Goal: Task Accomplishment & Management: Manage account settings

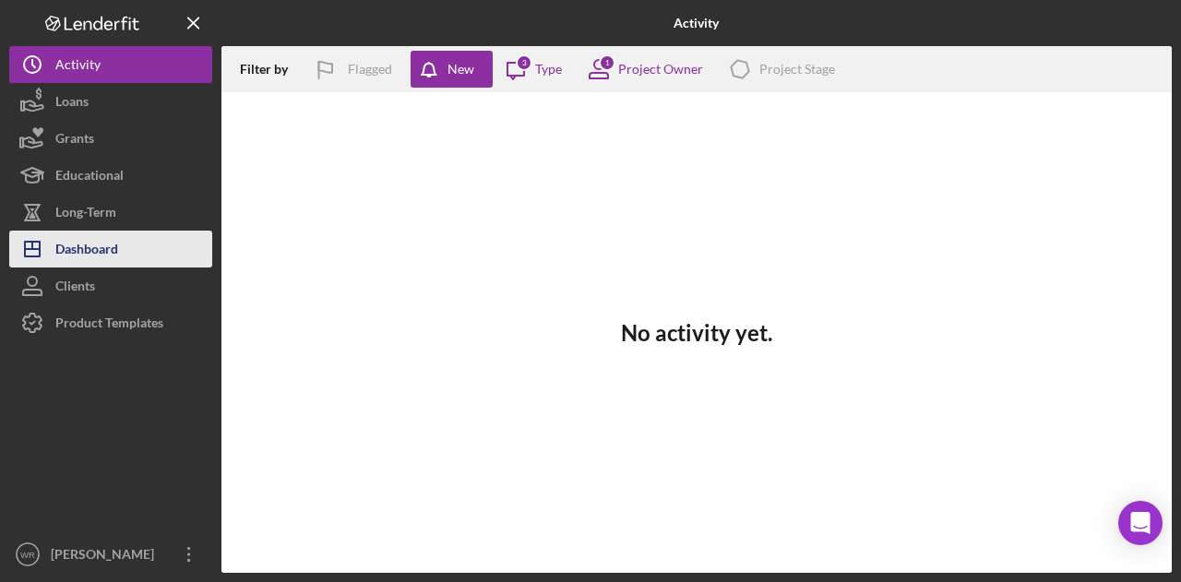
click at [125, 257] on button "Icon/Dashboard Dashboard" at bounding box center [110, 249] width 203 height 37
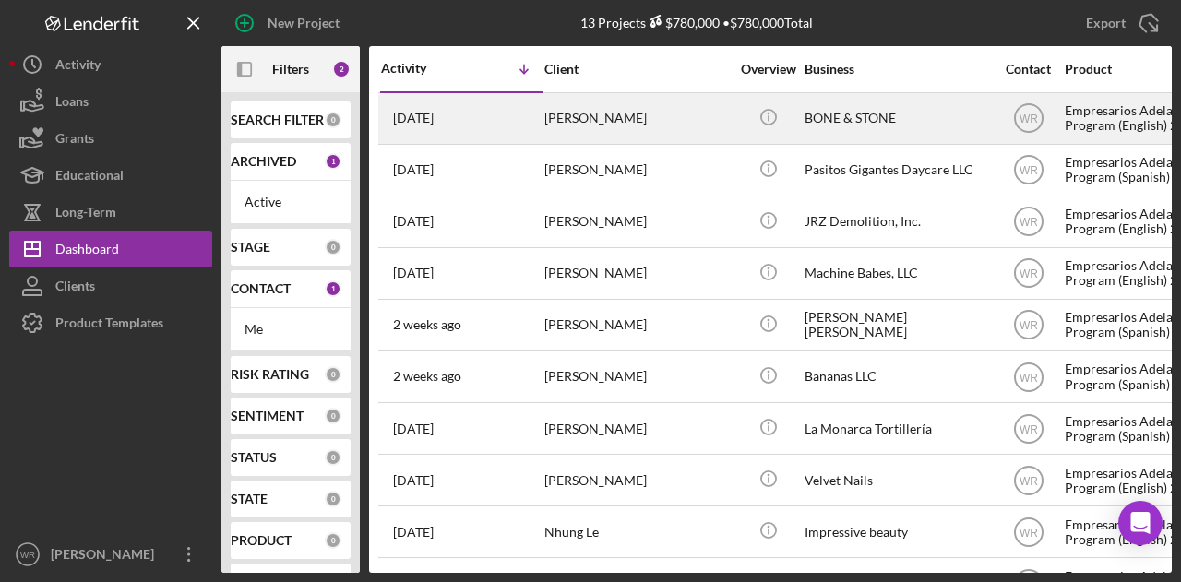
click at [650, 125] on div "[PERSON_NAME]" at bounding box center [636, 118] width 185 height 49
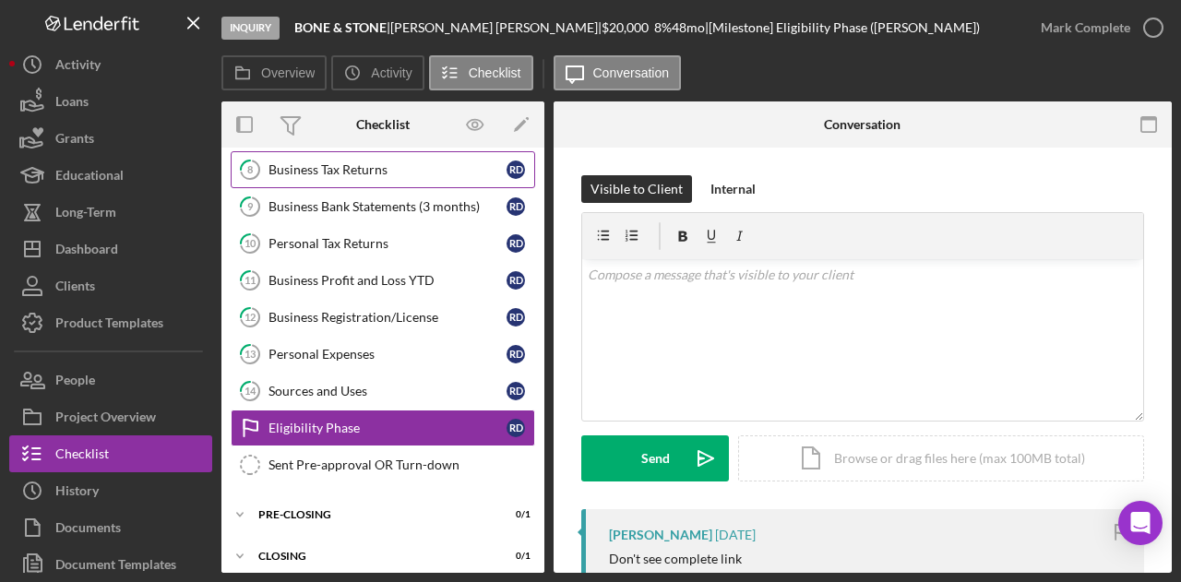
scroll to position [303, 0]
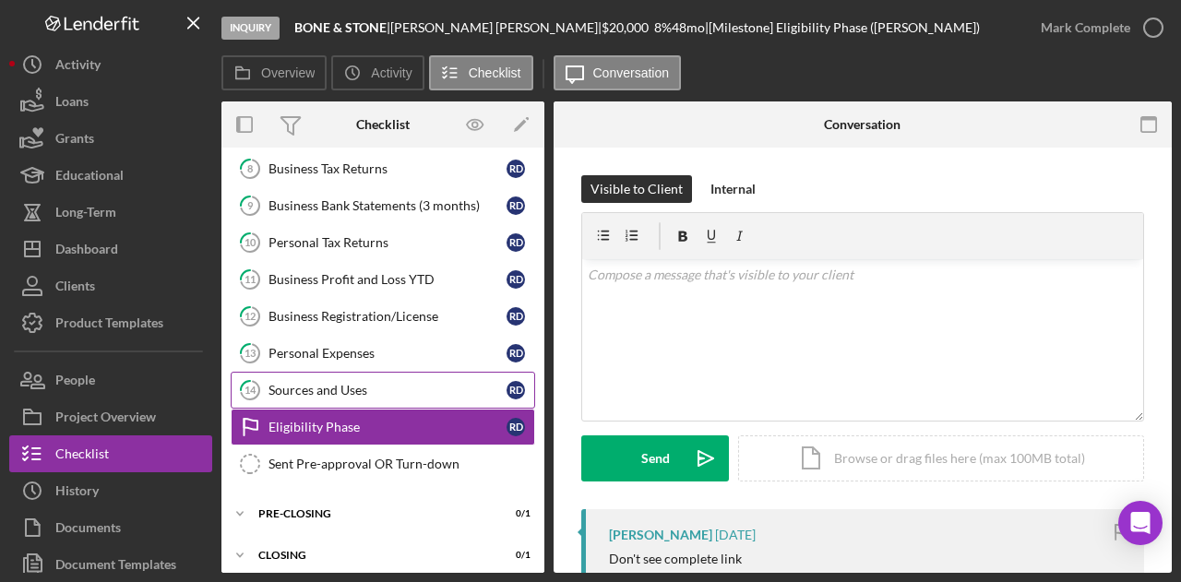
click at [361, 383] on div "Sources and Uses" at bounding box center [387, 390] width 238 height 15
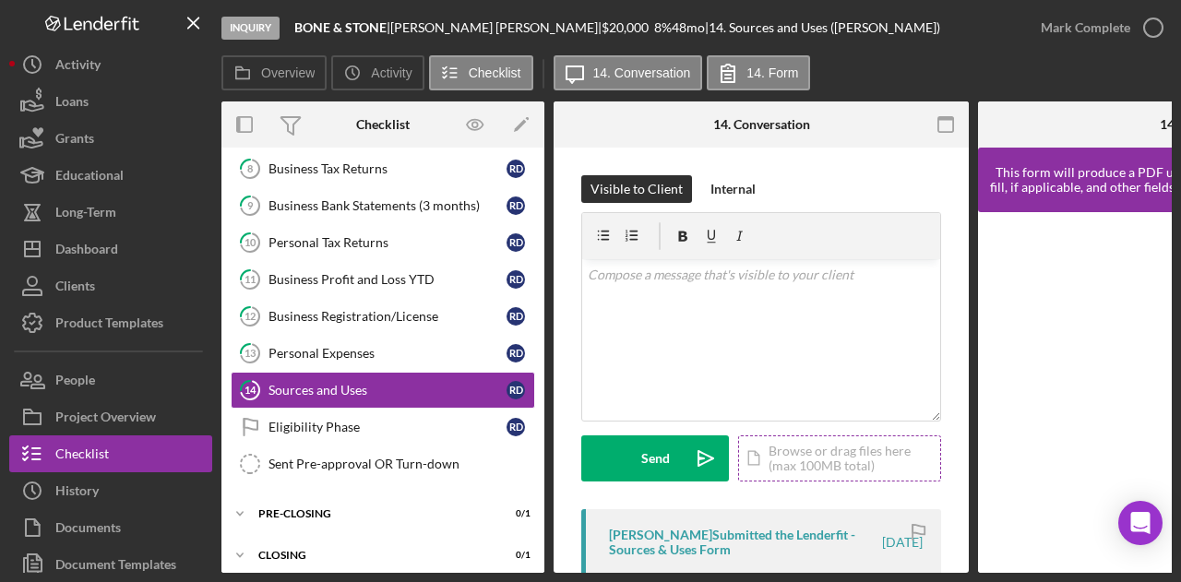
scroll to position [185, 0]
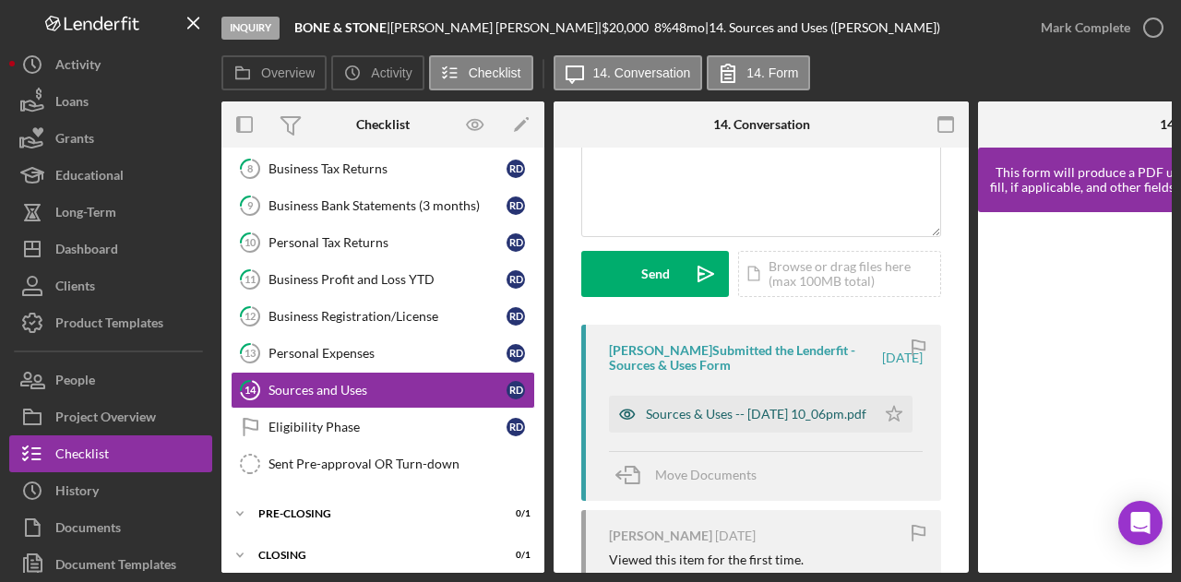
click at [671, 411] on div "Sources & Uses -- 2025-09-14 10_06pm.pdf" at bounding box center [756, 414] width 221 height 15
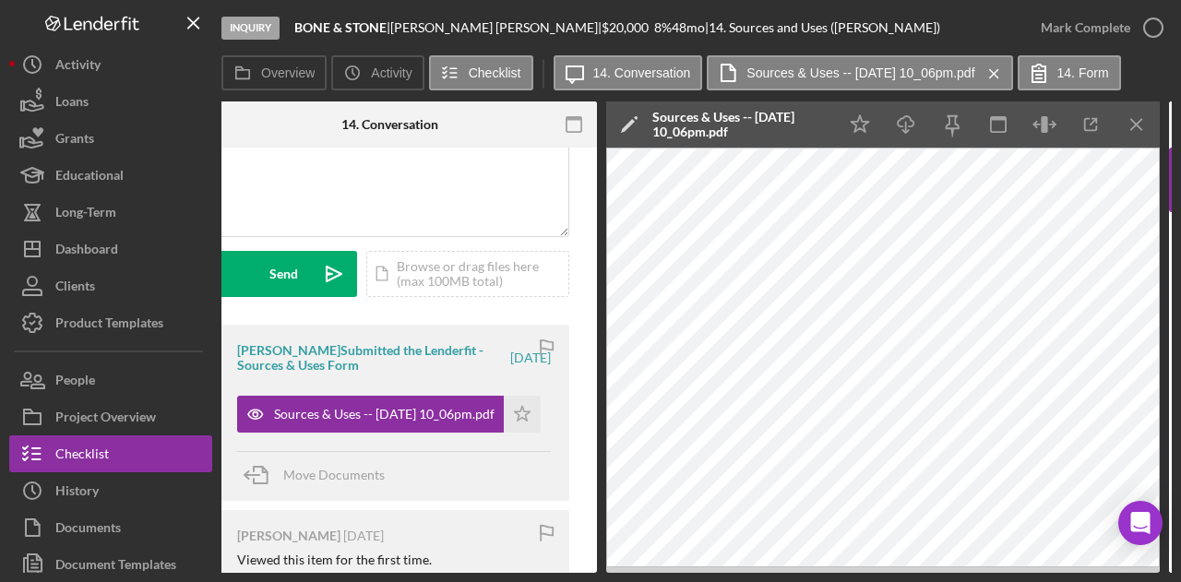
scroll to position [0, 390]
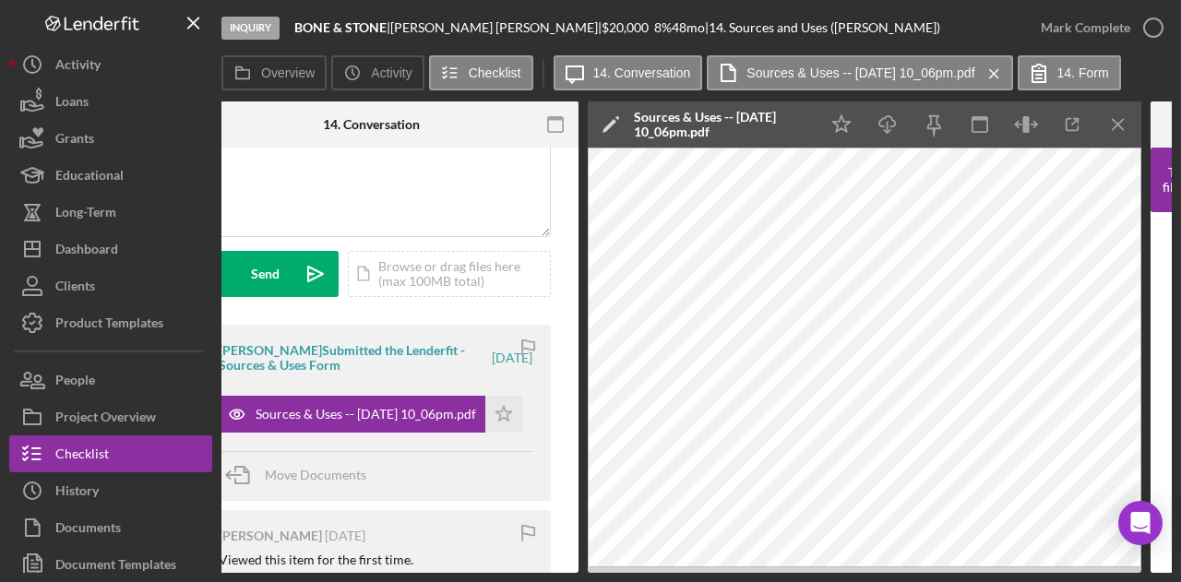
drag, startPoint x: 744, startPoint y: 573, endPoint x: 472, endPoint y: 547, distance: 272.5
click at [472, 547] on div "Inquiry BONE & STONE | Reginald Davis | $20,000 $20,000 8 % 48 mo | 14. Sources…" at bounding box center [590, 291] width 1181 height 582
click at [423, 573] on div "Inquiry BONE & STONE | Reginald Davis | $20,000 $20,000 8 % 48 mo | 14. Sources…" at bounding box center [590, 291] width 1181 height 582
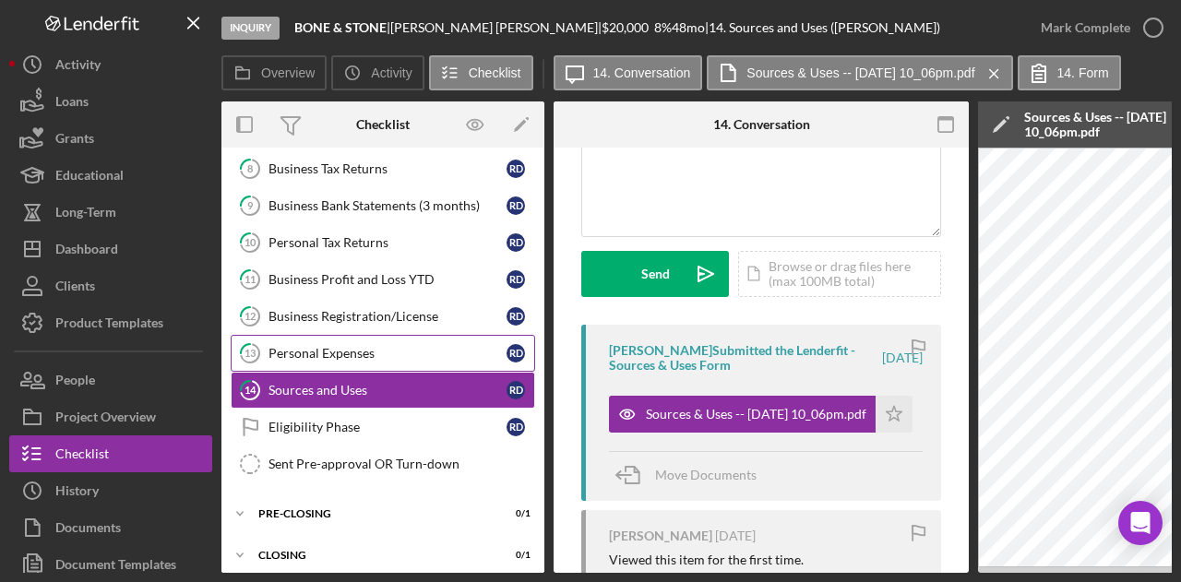
click at [337, 346] on div "Personal Expenses" at bounding box center [387, 353] width 238 height 15
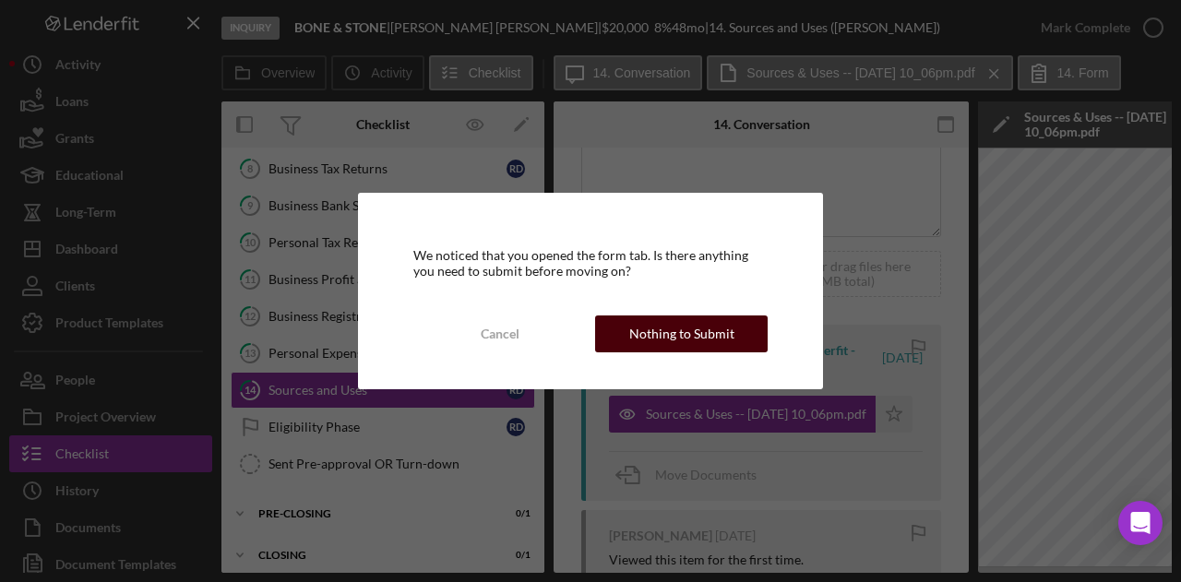
click at [710, 320] on div "Nothing to Submit" at bounding box center [681, 334] width 105 height 37
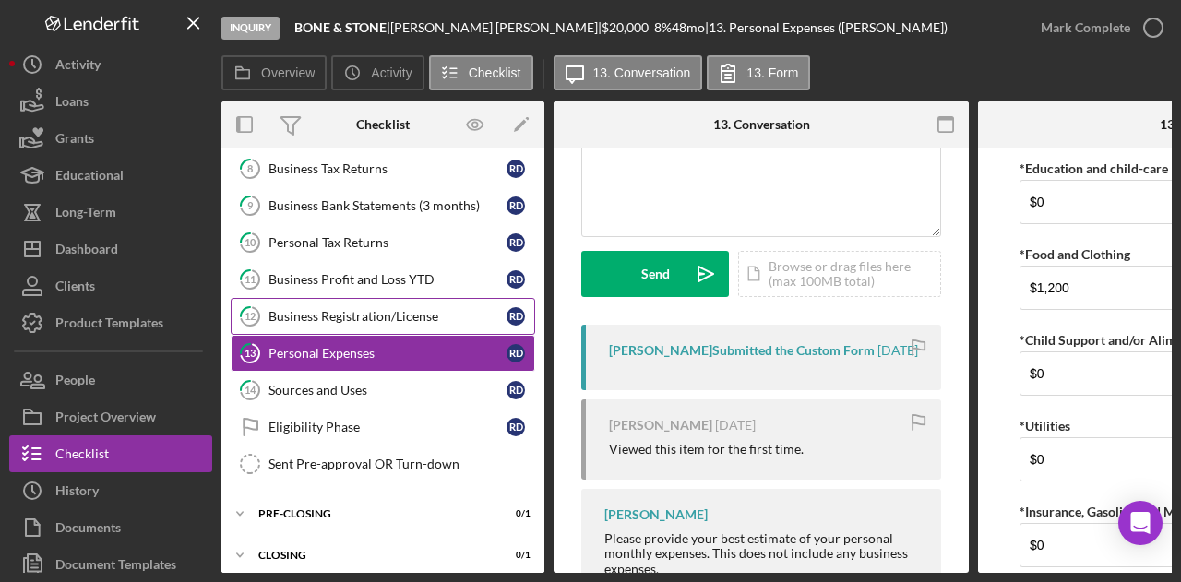
click at [327, 311] on div "Business Registration/License" at bounding box center [387, 316] width 238 height 15
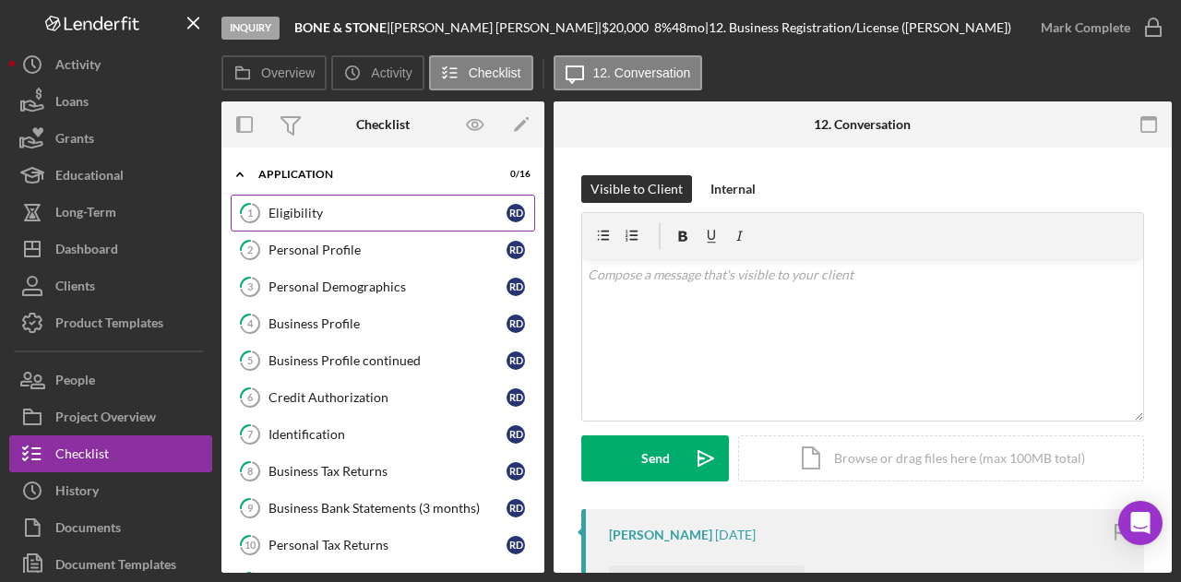
click at [393, 215] on div "Eligibility" at bounding box center [387, 213] width 238 height 15
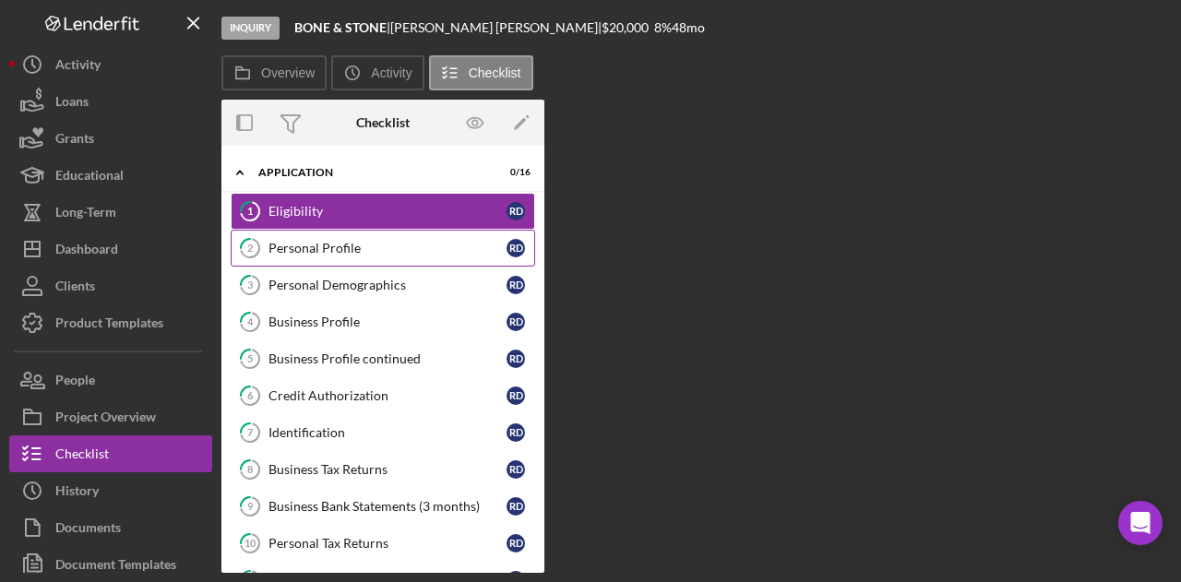
click at [383, 240] on link "2 Personal Profile R D" at bounding box center [383, 248] width 304 height 37
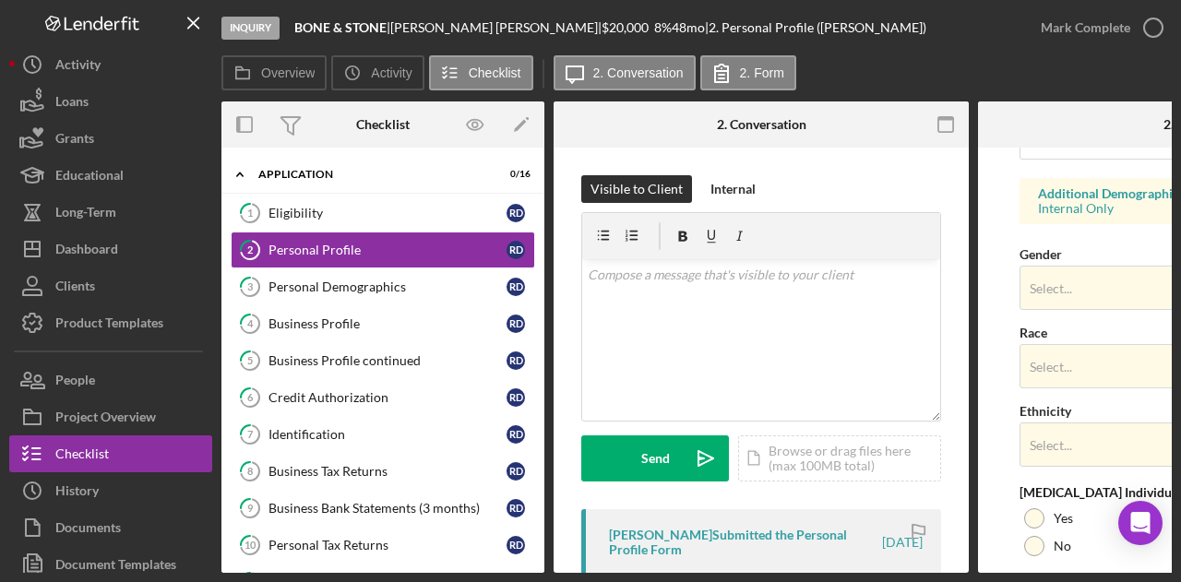
scroll to position [806, 0]
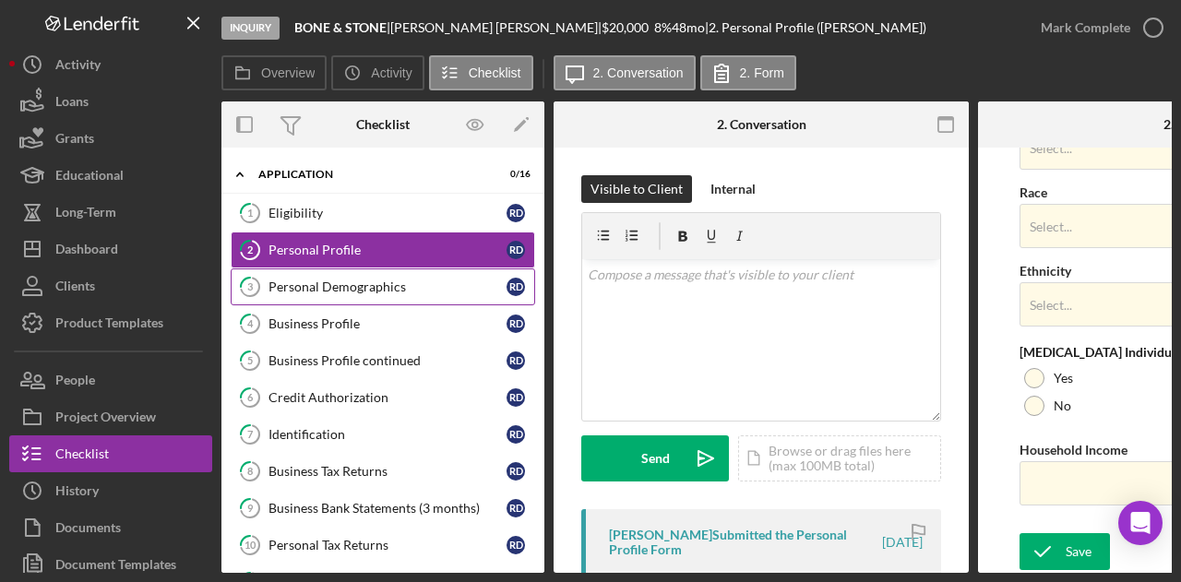
click at [348, 296] on link "3 Personal Demographics R D" at bounding box center [383, 286] width 304 height 37
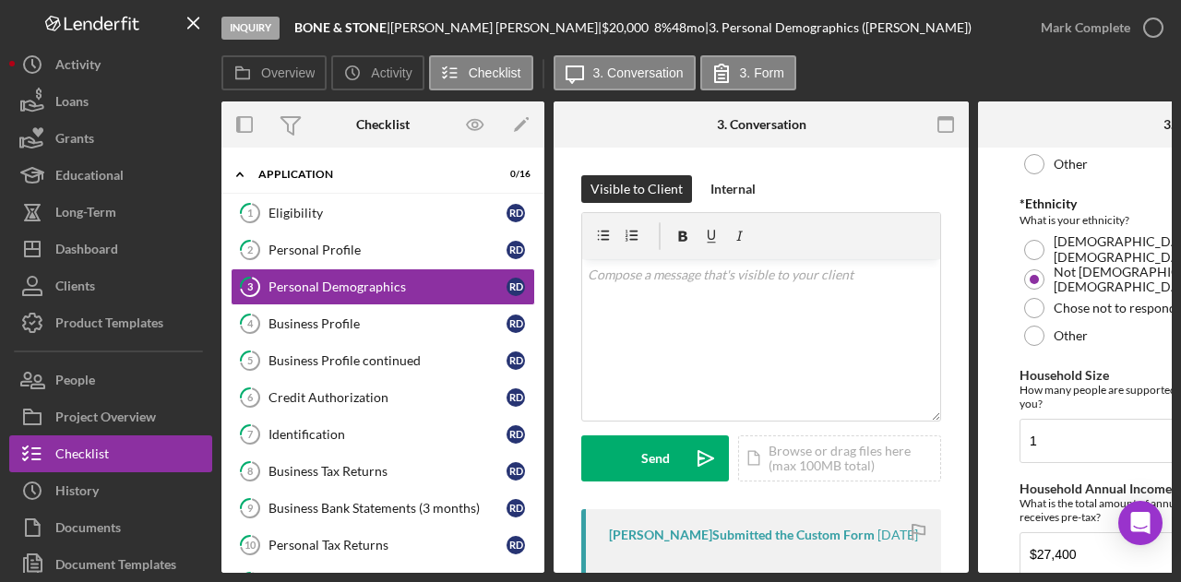
scroll to position [596, 0]
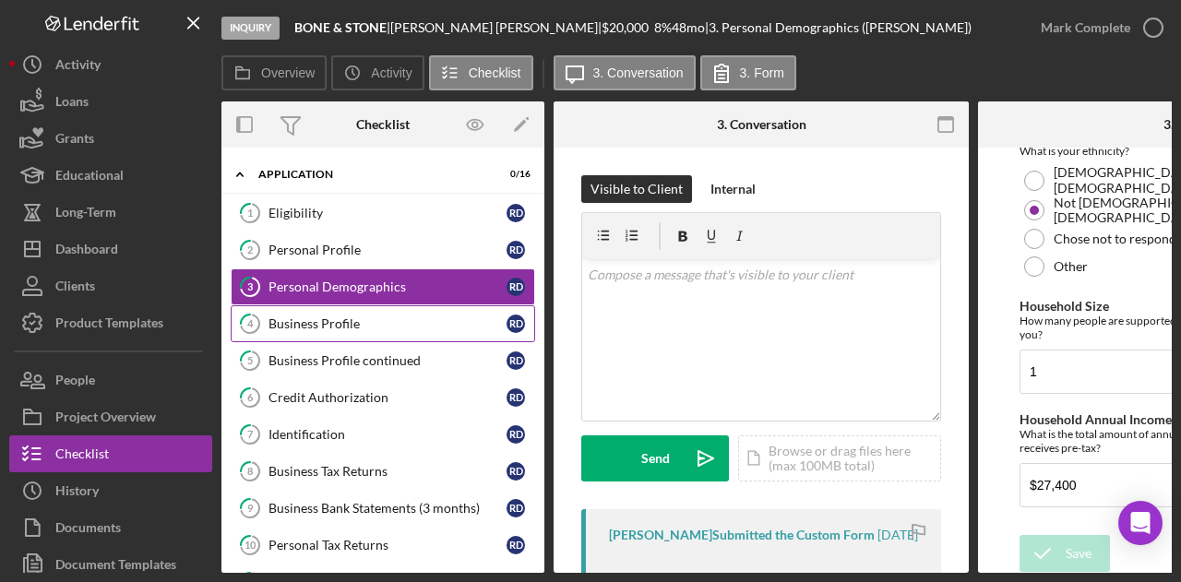
click at [363, 324] on div "Business Profile" at bounding box center [387, 323] width 238 height 15
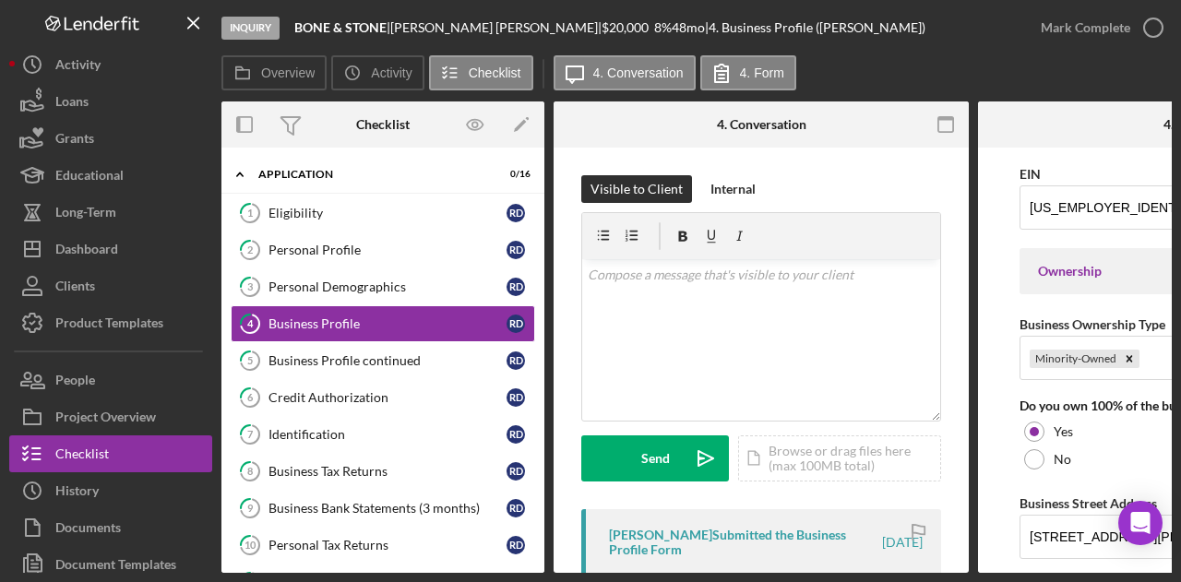
scroll to position [923, 0]
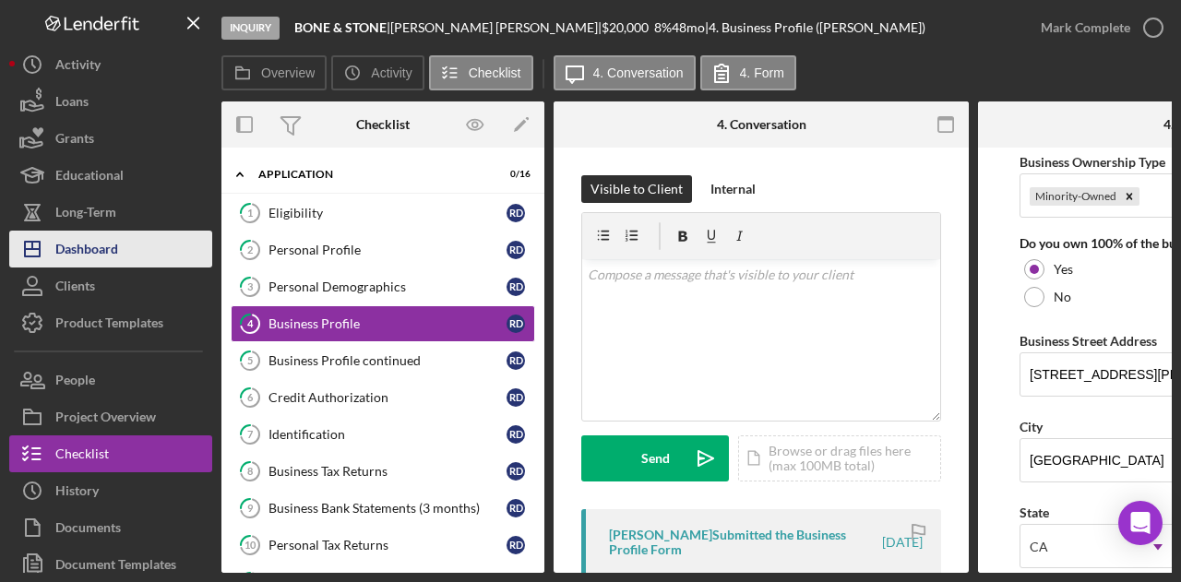
click at [116, 235] on div "Dashboard" at bounding box center [86, 252] width 63 height 42
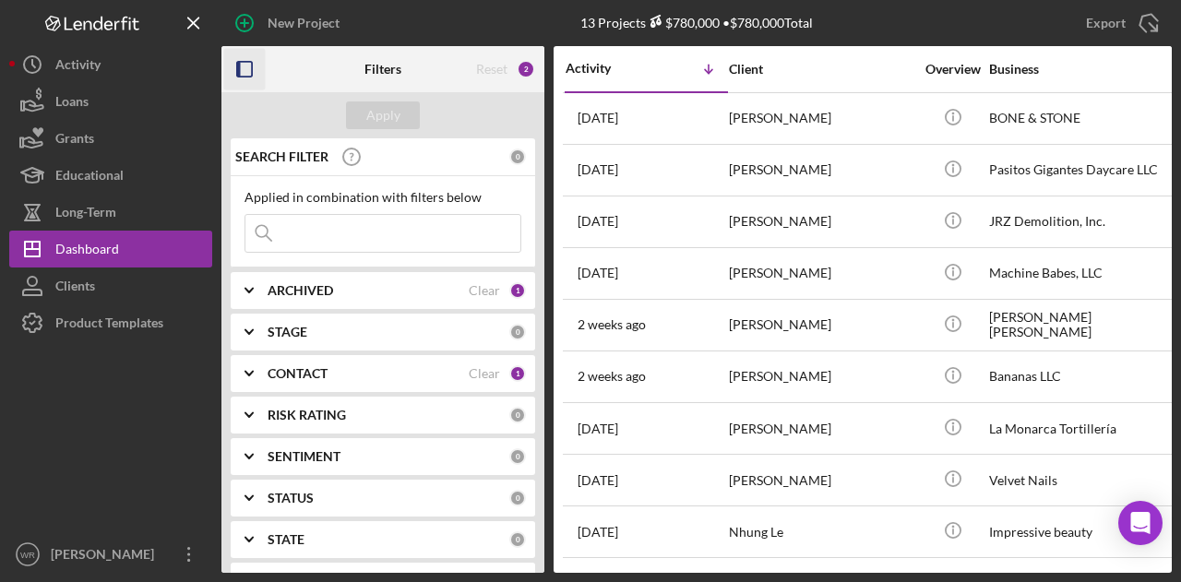
click at [248, 62] on rect "button" at bounding box center [244, 69] width 15 height 15
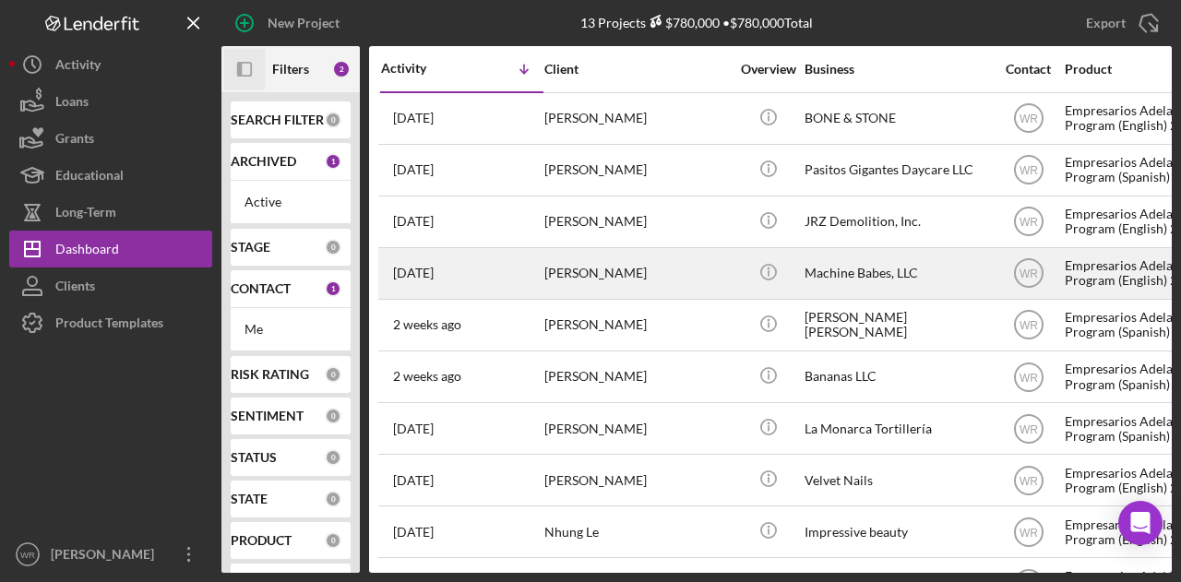
click at [550, 292] on div "[PERSON_NAME]" at bounding box center [636, 273] width 185 height 49
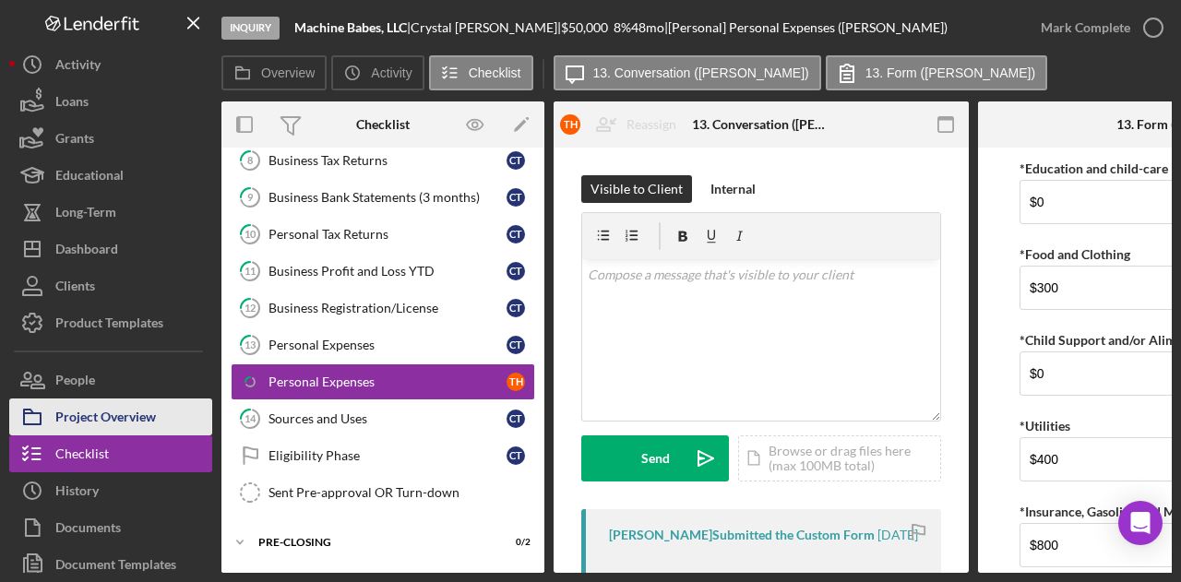
scroll to position [544, 0]
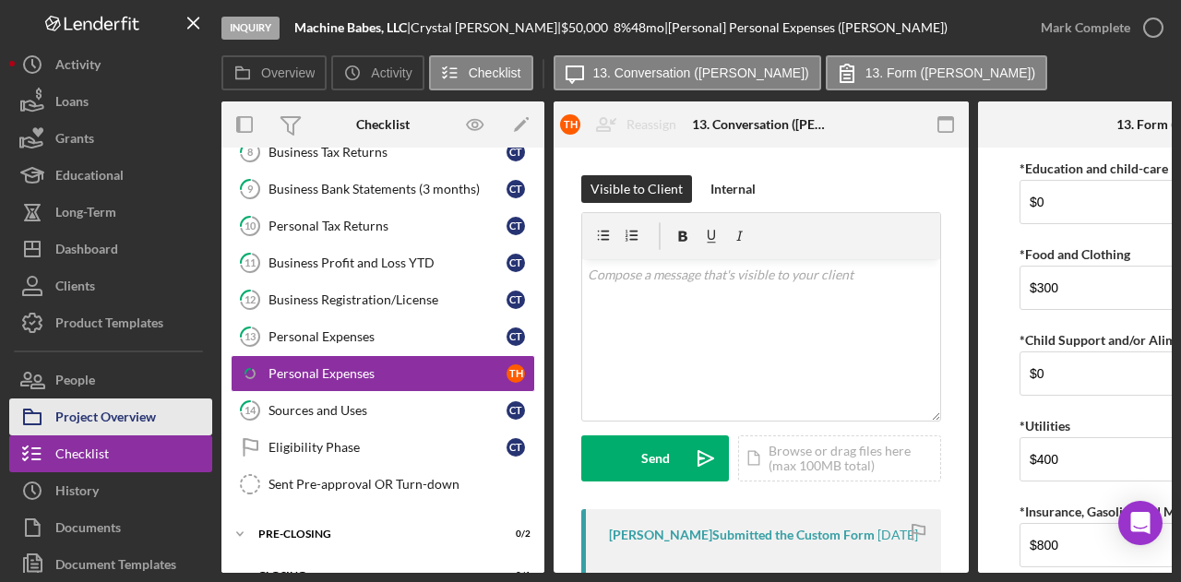
click at [124, 427] on div "Project Overview" at bounding box center [105, 420] width 101 height 42
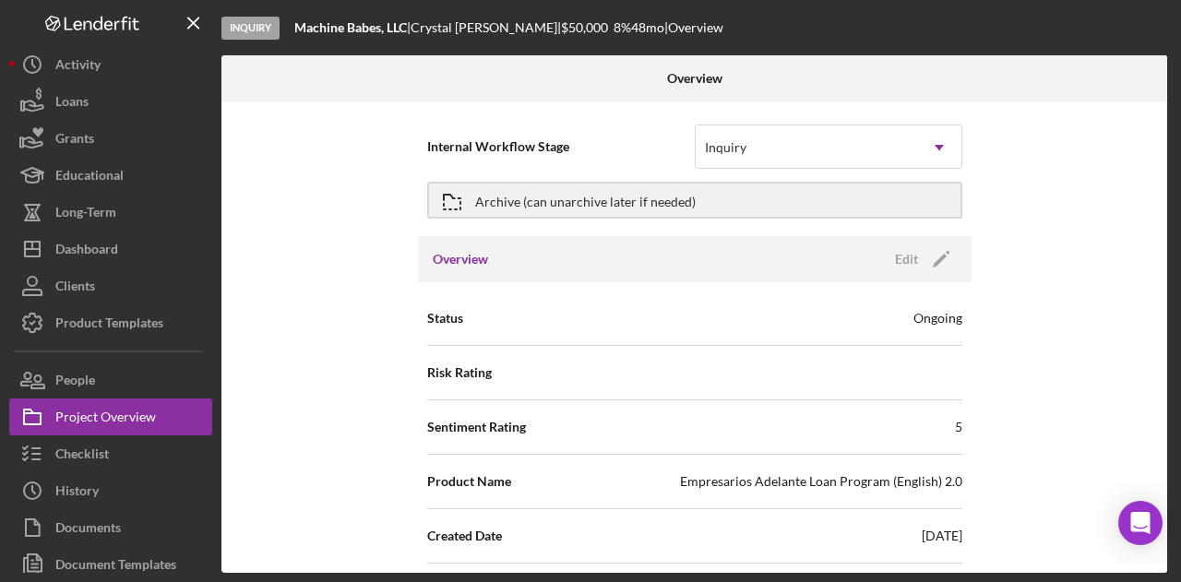
scroll to position [92, 0]
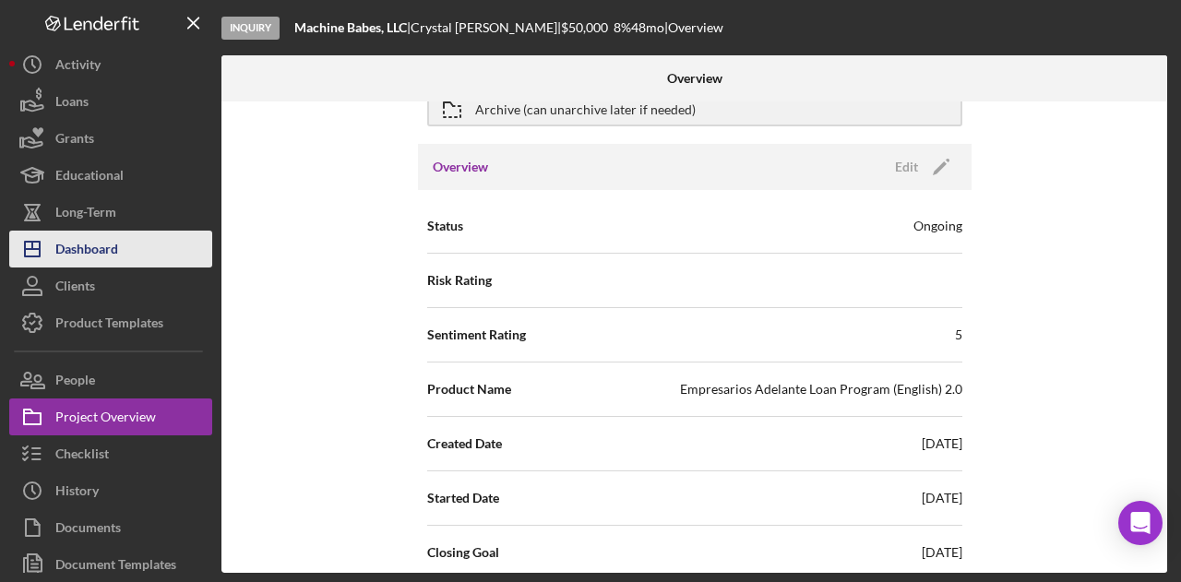
click at [107, 248] on div "Dashboard" at bounding box center [86, 252] width 63 height 42
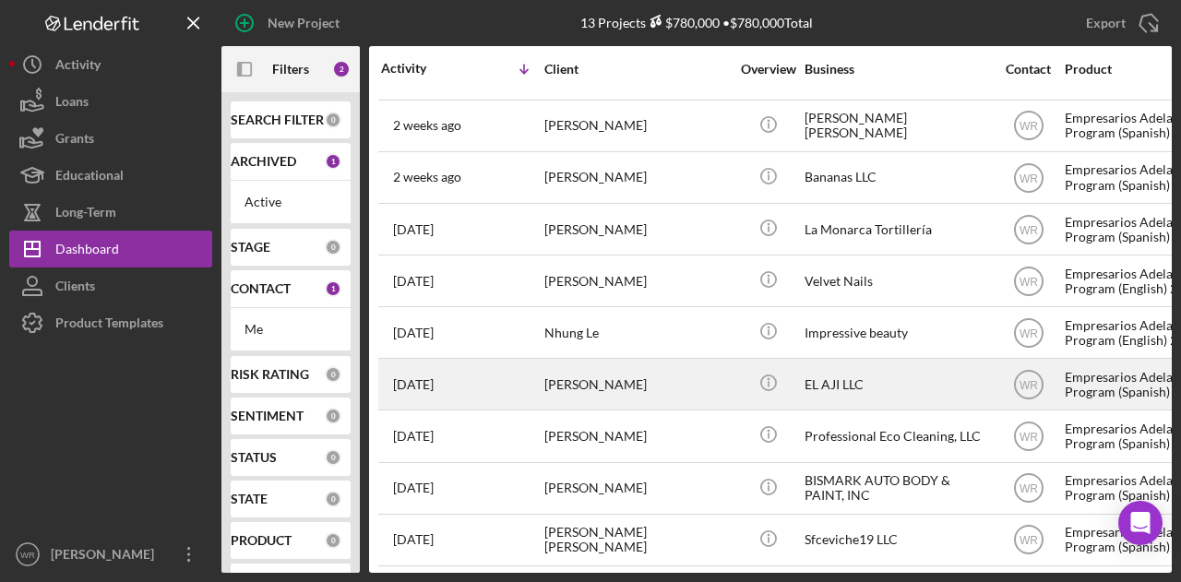
scroll to position [207, 0]
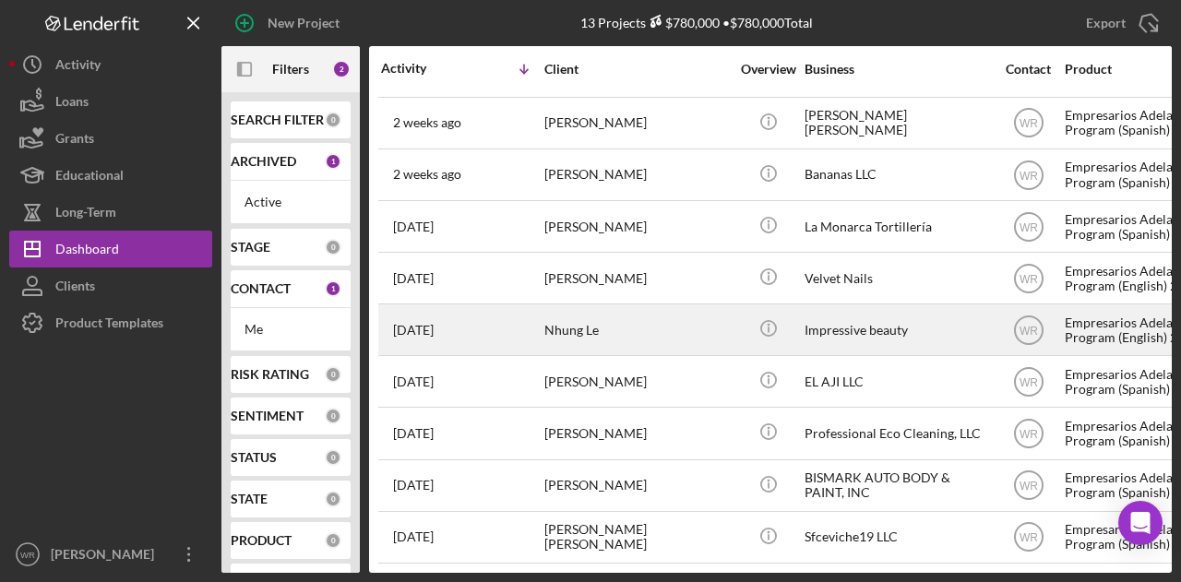
click at [642, 322] on div "Nhung Le" at bounding box center [636, 329] width 185 height 49
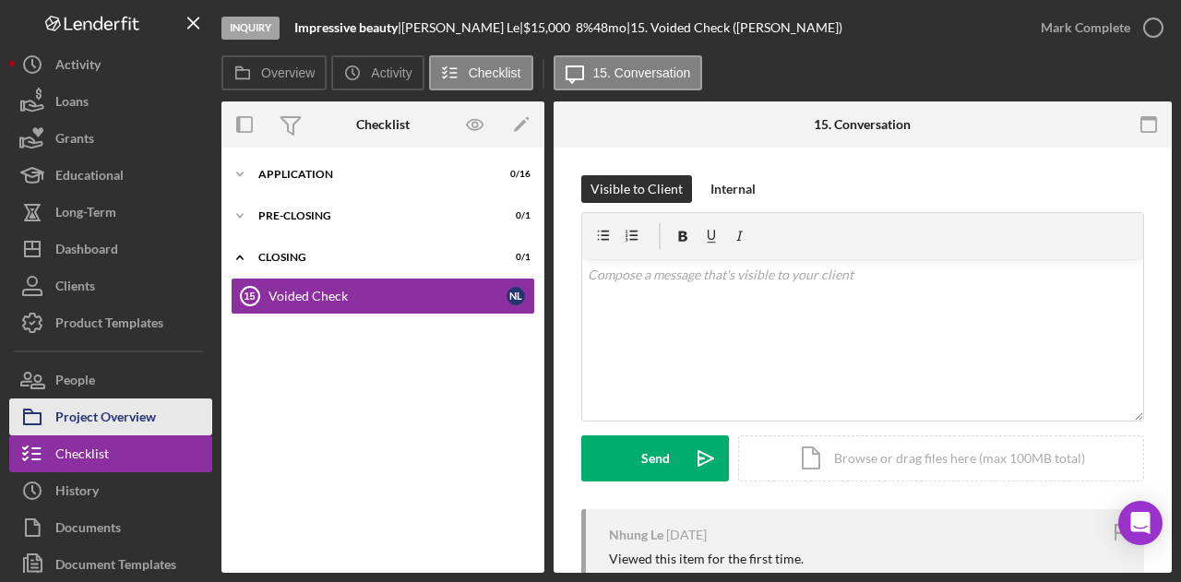
click at [83, 414] on div "Project Overview" at bounding box center [105, 420] width 101 height 42
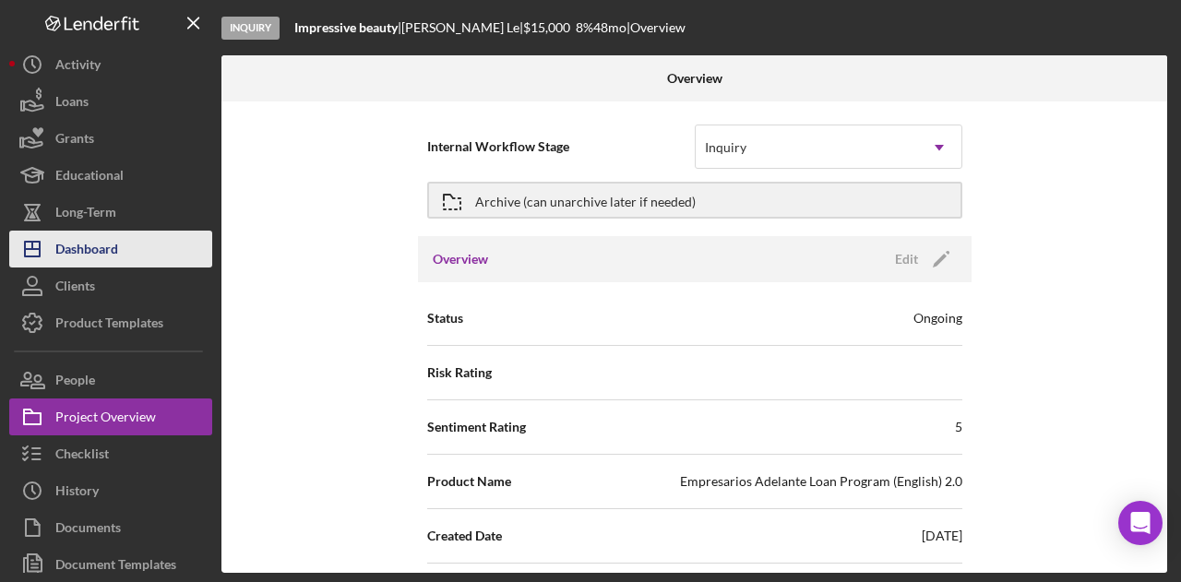
click at [133, 233] on button "Icon/Dashboard Dashboard" at bounding box center [110, 249] width 203 height 37
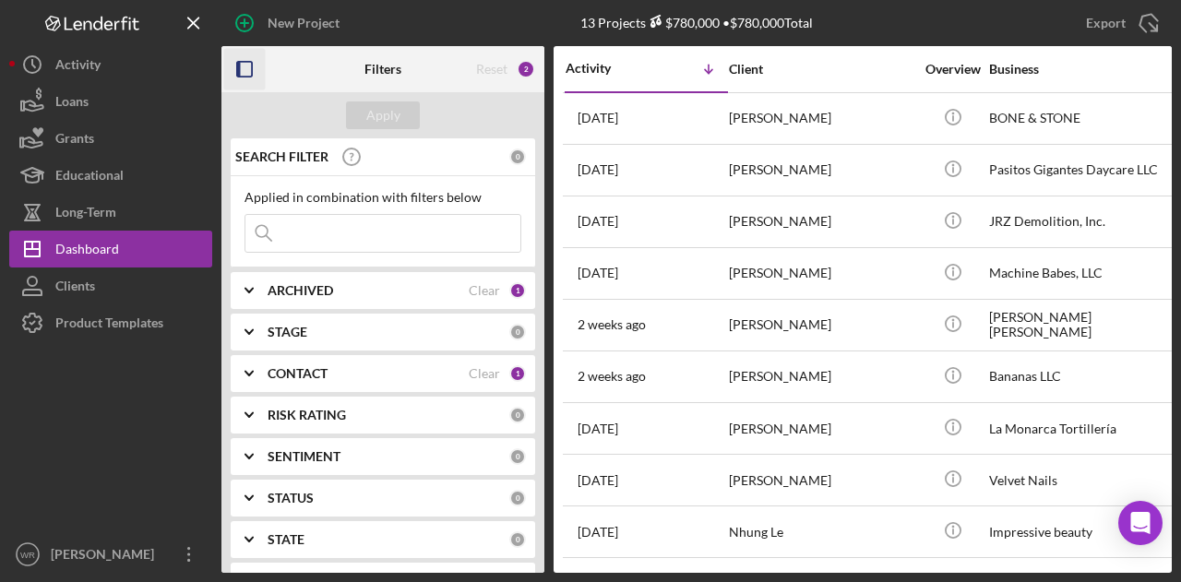
click at [245, 85] on icon "button" at bounding box center [245, 70] width 42 height 42
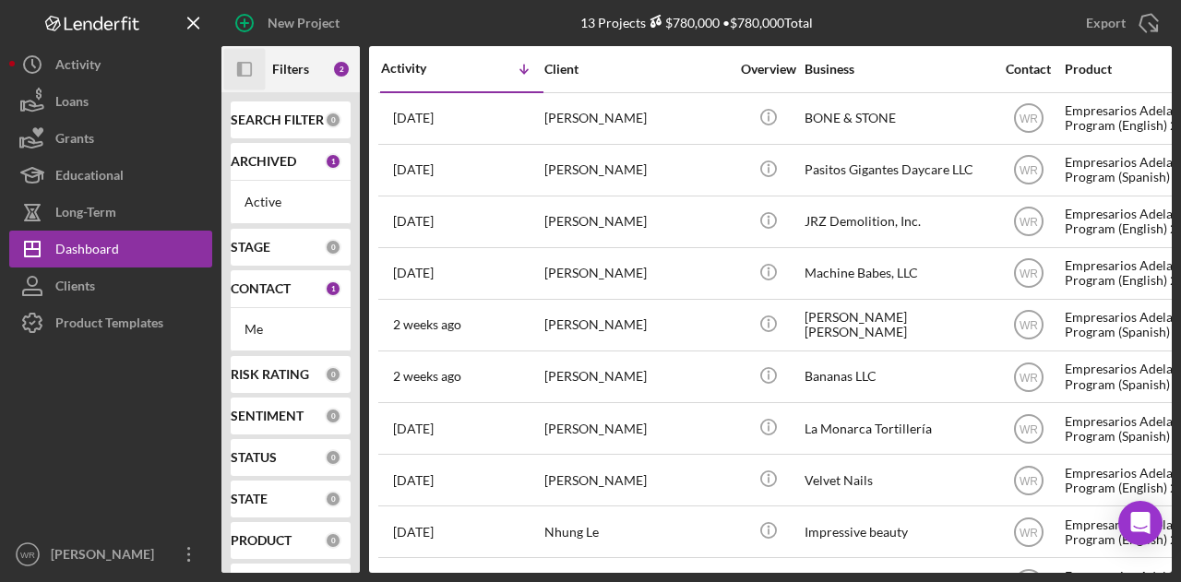
click at [245, 66] on icon "Icon/Panel Side Expand" at bounding box center [245, 70] width 42 height 42
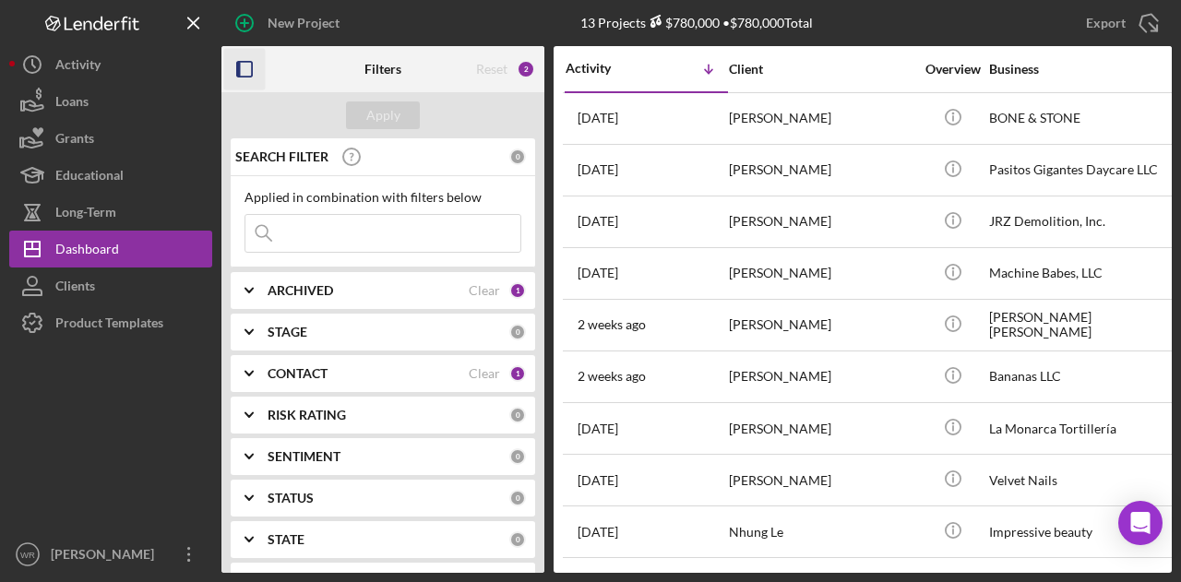
click at [346, 360] on div "CONTACT Clear 1" at bounding box center [397, 373] width 258 height 37
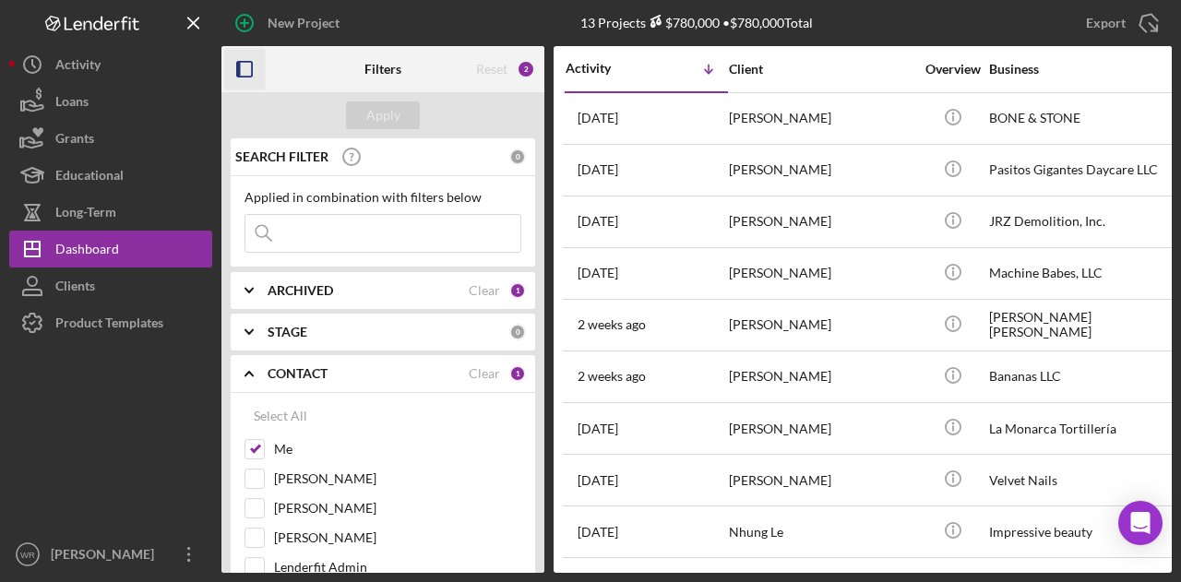
scroll to position [92, 0]
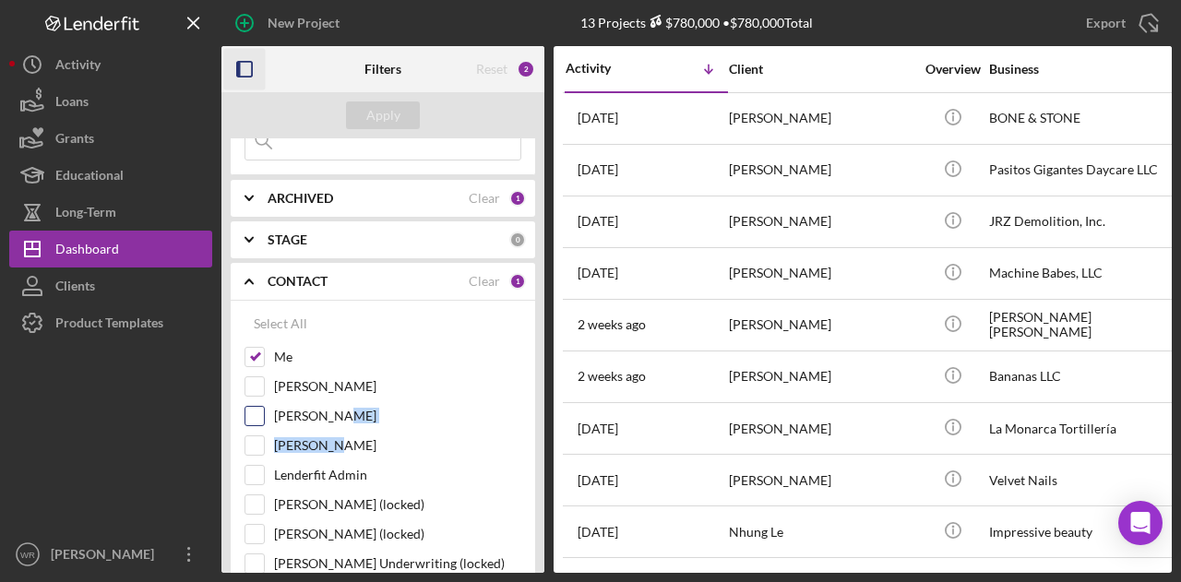
click at [332, 431] on div "Me Rebeca Patino Jhonattan Herrada Gloria Murillo Lenderfit Admin Pablo Solares…" at bounding box center [383, 480] width 277 height 266
click at [325, 442] on label "Gloria Murillo" at bounding box center [397, 445] width 247 height 18
click at [264, 442] on input "Gloria Murillo" at bounding box center [254, 445] width 18 height 18
checkbox input "true"
click at [393, 101] on div "Apply" at bounding box center [383, 115] width 34 height 28
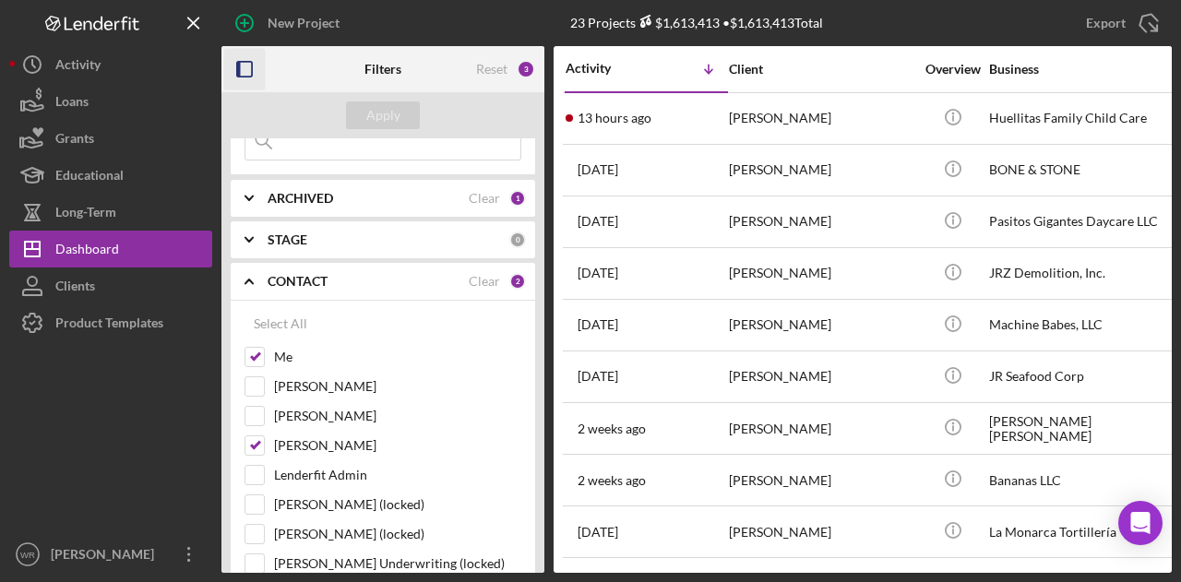
click at [250, 64] on icon "button" at bounding box center [245, 70] width 42 height 42
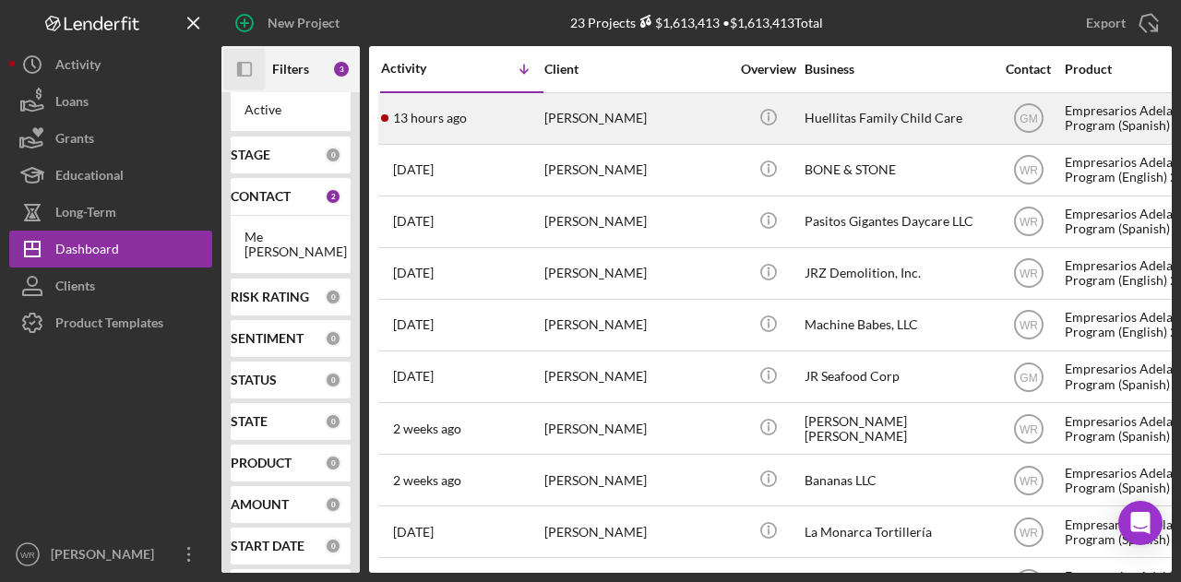
click at [692, 119] on div "Veronica Solis" at bounding box center [636, 118] width 185 height 49
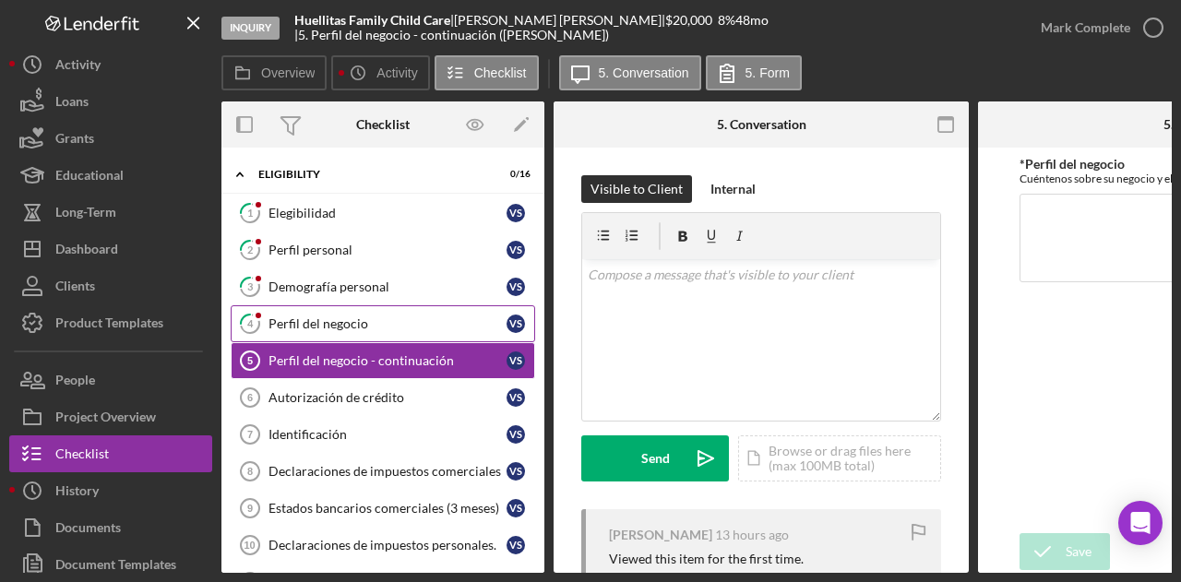
click at [332, 316] on div "Perfil del negocio" at bounding box center [387, 323] width 238 height 15
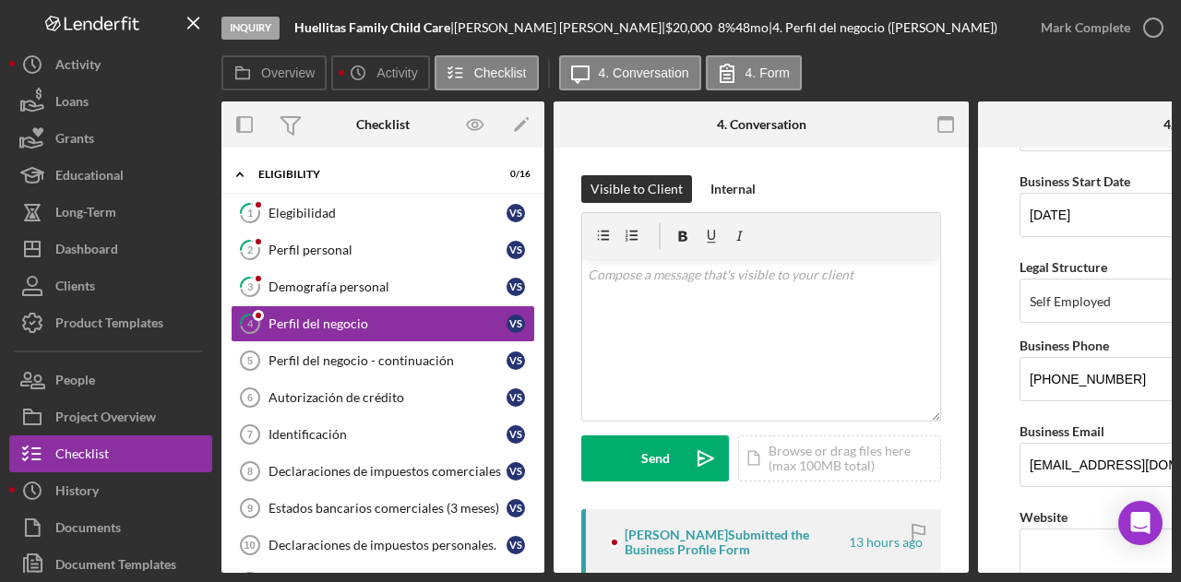
scroll to position [369, 0]
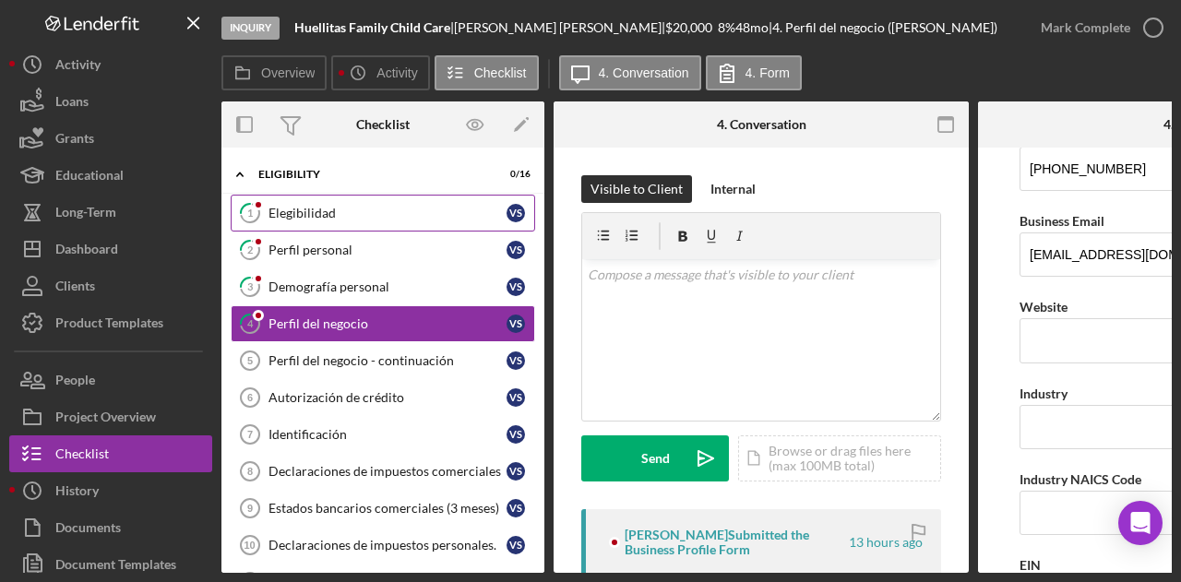
click at [346, 197] on link "1 Elegibilidad V S" at bounding box center [383, 213] width 304 height 37
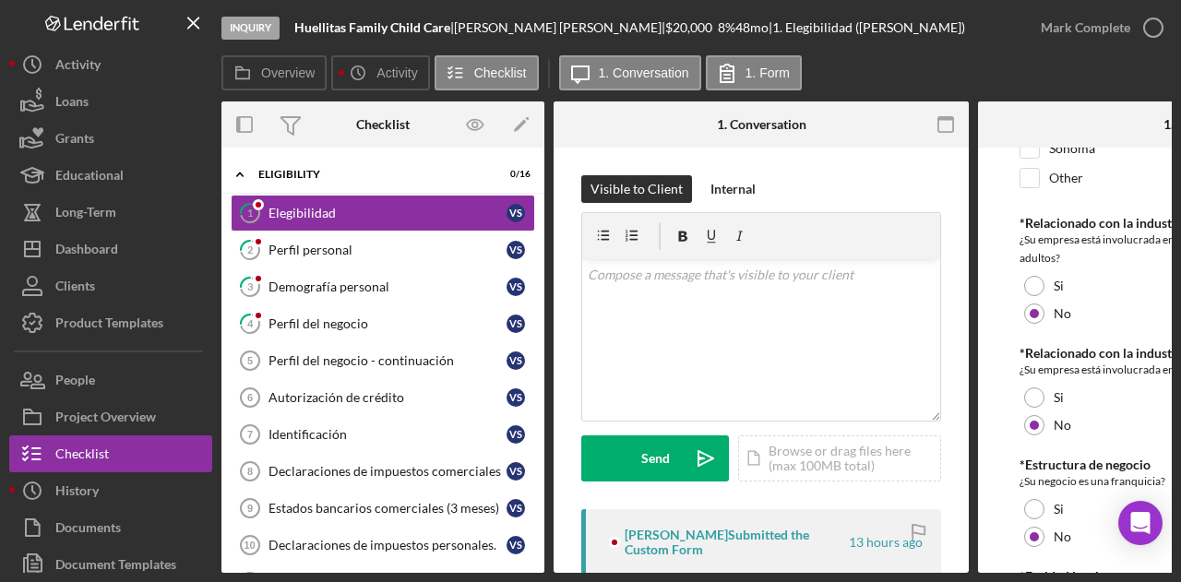
scroll to position [912, 0]
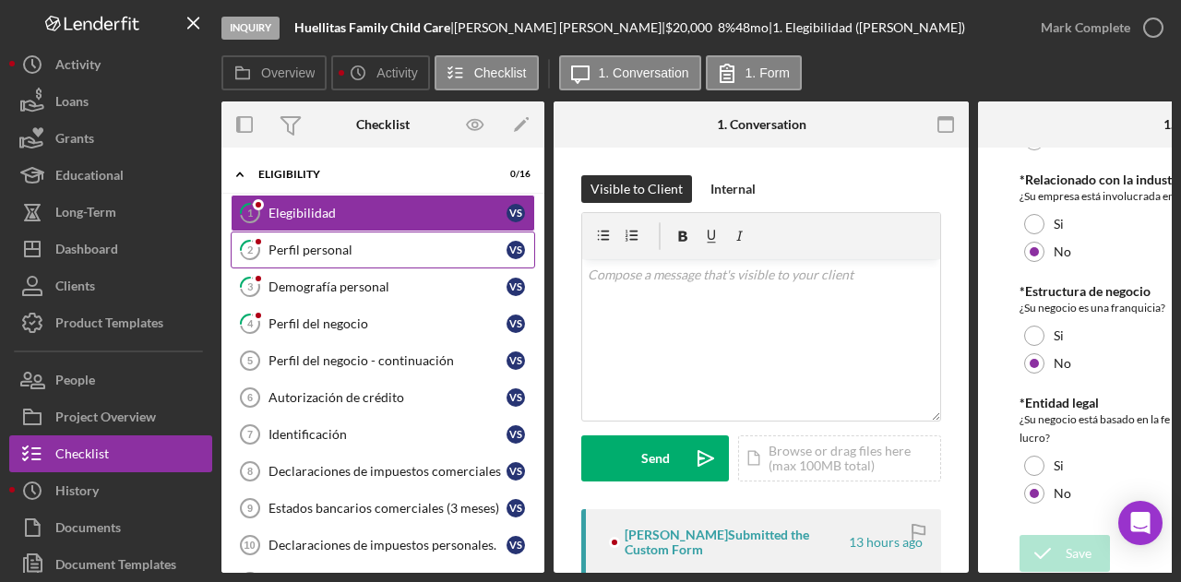
click at [356, 251] on div "Perfil personal" at bounding box center [387, 250] width 238 height 15
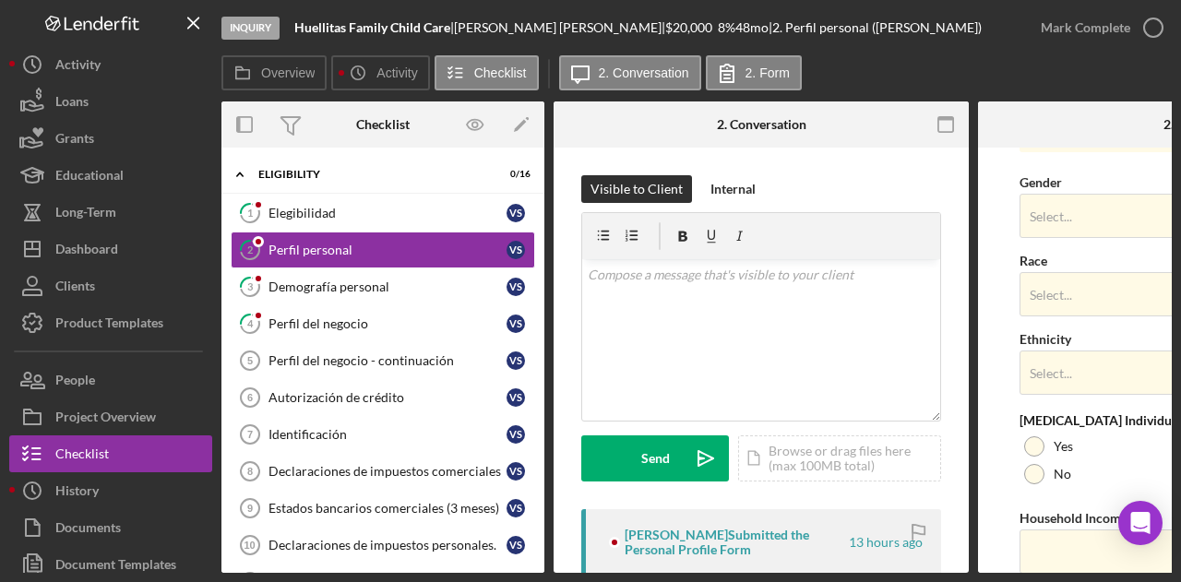
scroll to position [806, 0]
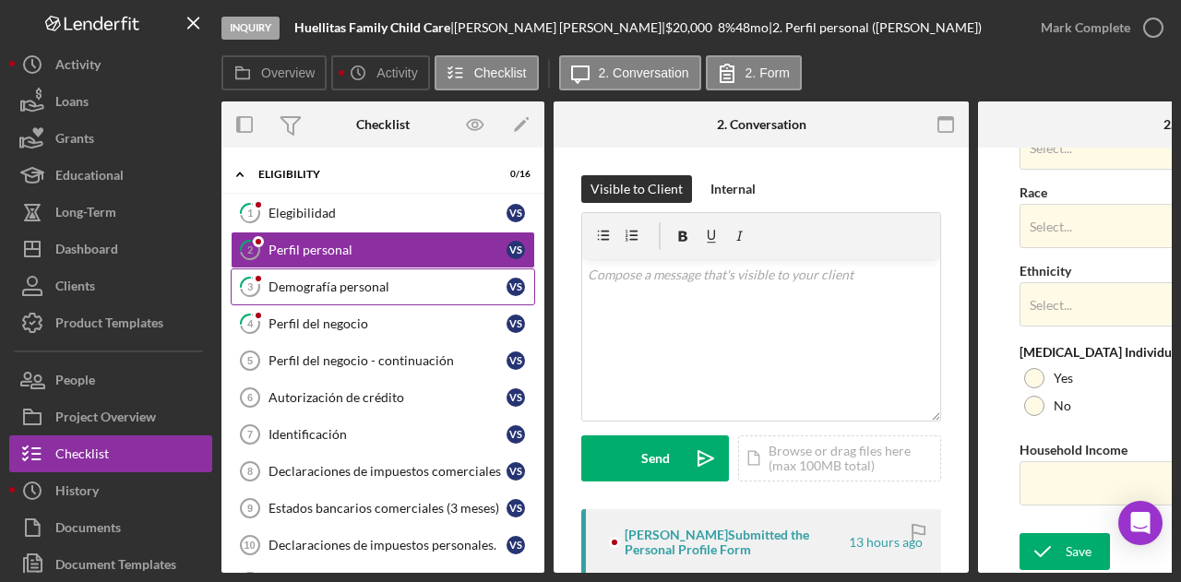
click at [336, 294] on link "3 Demografía personal V S" at bounding box center [383, 286] width 304 height 37
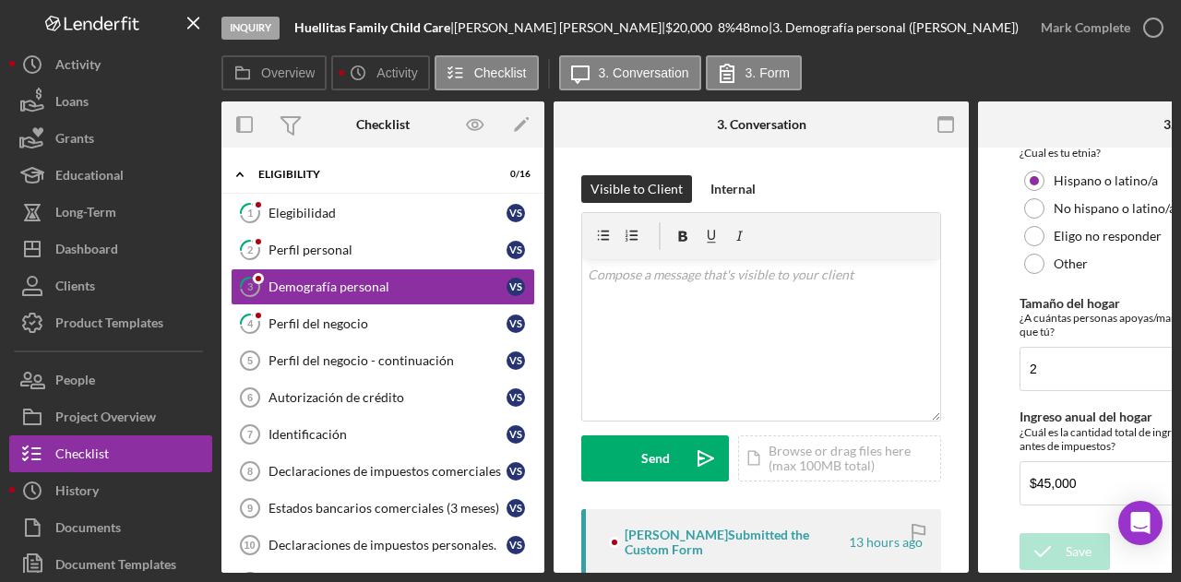
scroll to position [596, 0]
click at [345, 321] on div "Perfil del negocio" at bounding box center [387, 323] width 238 height 15
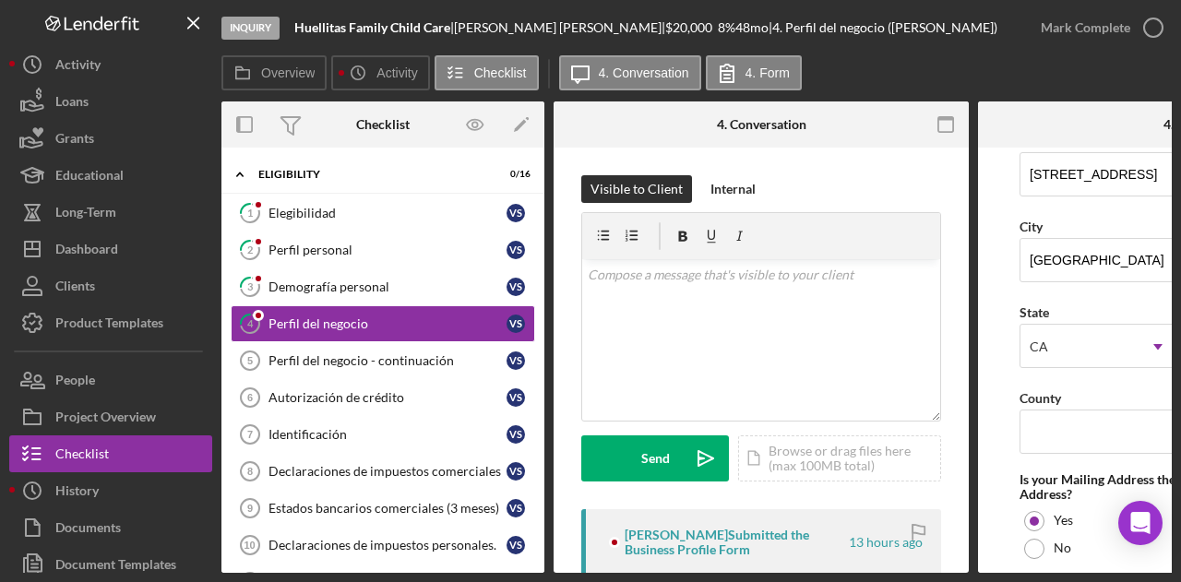
scroll to position [1292, 0]
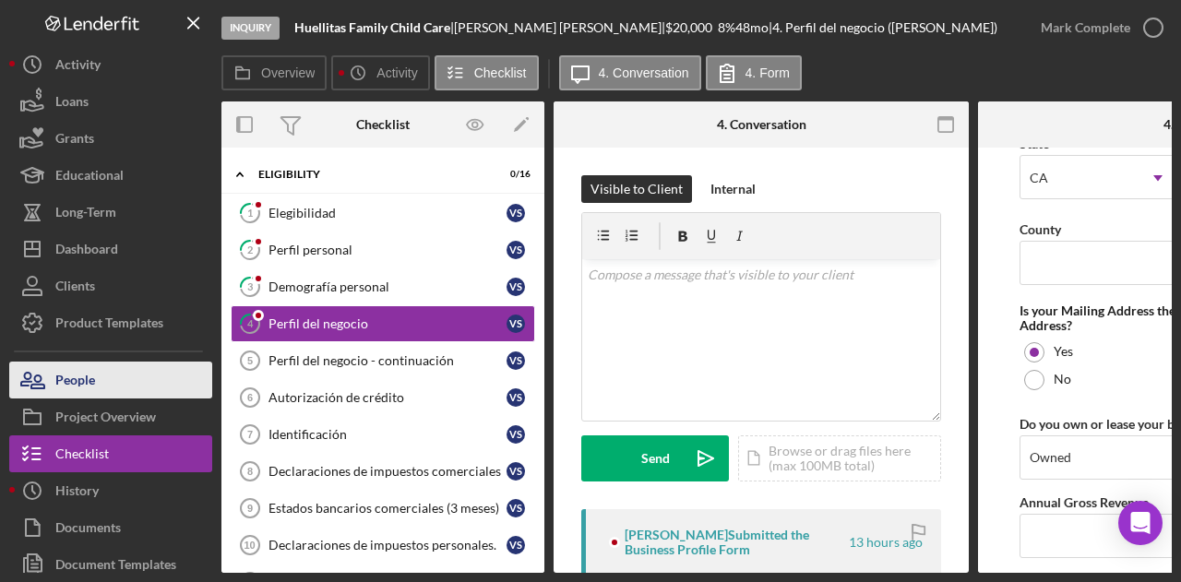
click at [122, 386] on button "People" at bounding box center [110, 380] width 203 height 37
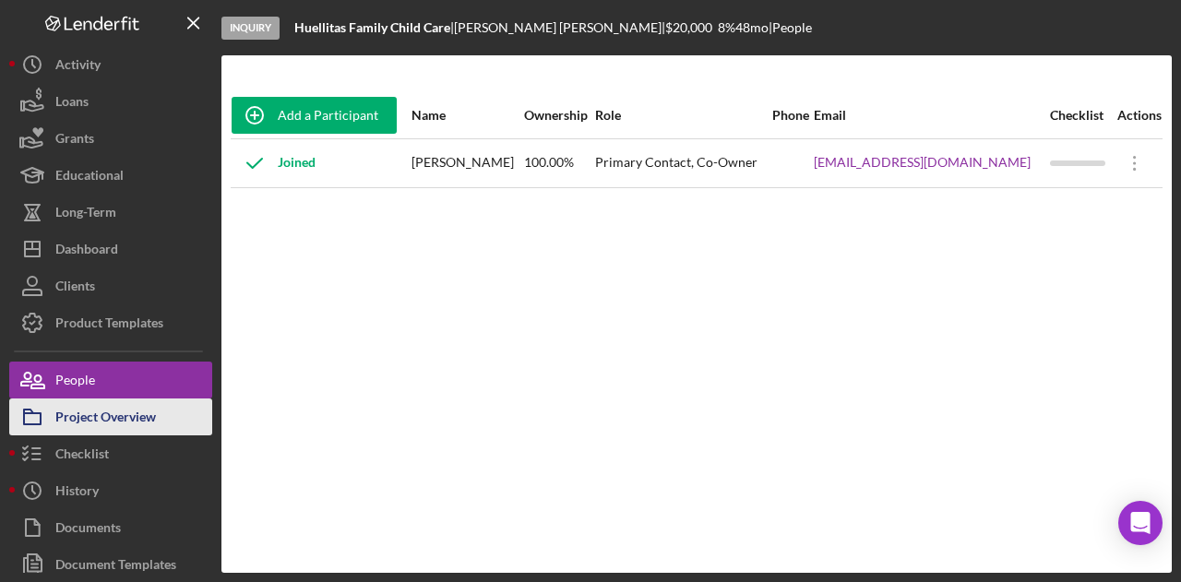
click at [117, 408] on div "Project Overview" at bounding box center [105, 420] width 101 height 42
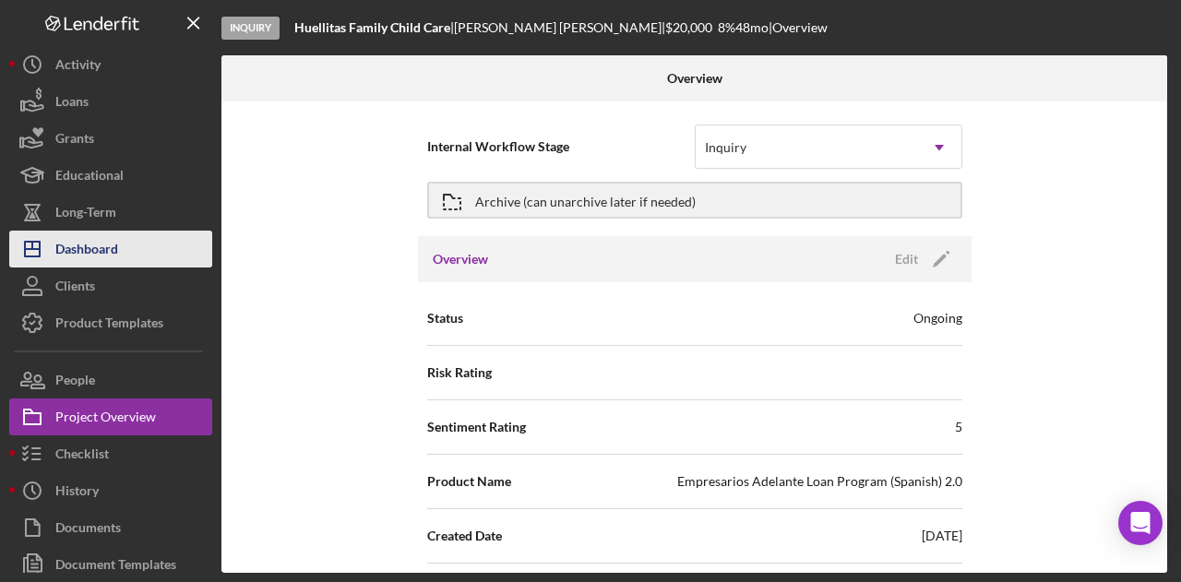
click at [169, 243] on button "Icon/Dashboard Dashboard" at bounding box center [110, 249] width 203 height 37
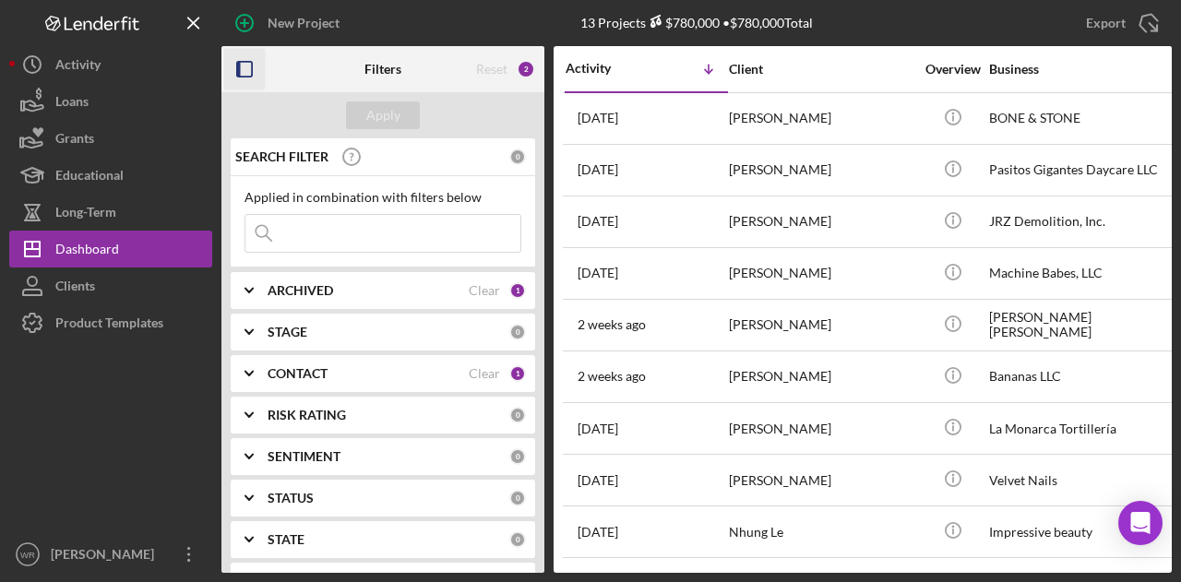
click at [251, 72] on icon "button" at bounding box center [245, 70] width 42 height 42
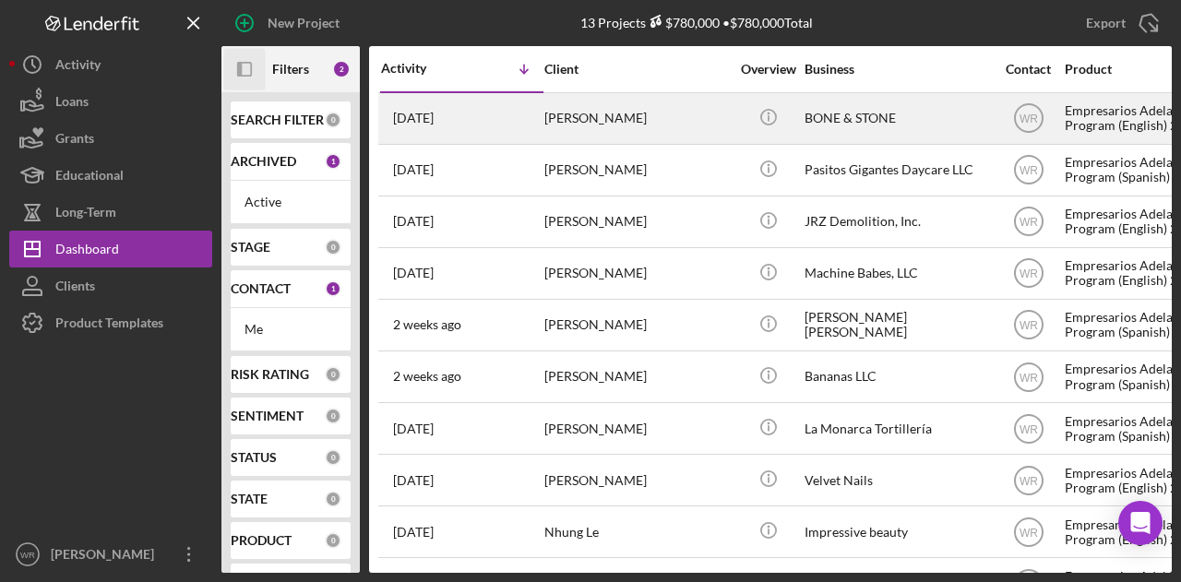
click at [561, 118] on div "[PERSON_NAME]" at bounding box center [636, 118] width 185 height 49
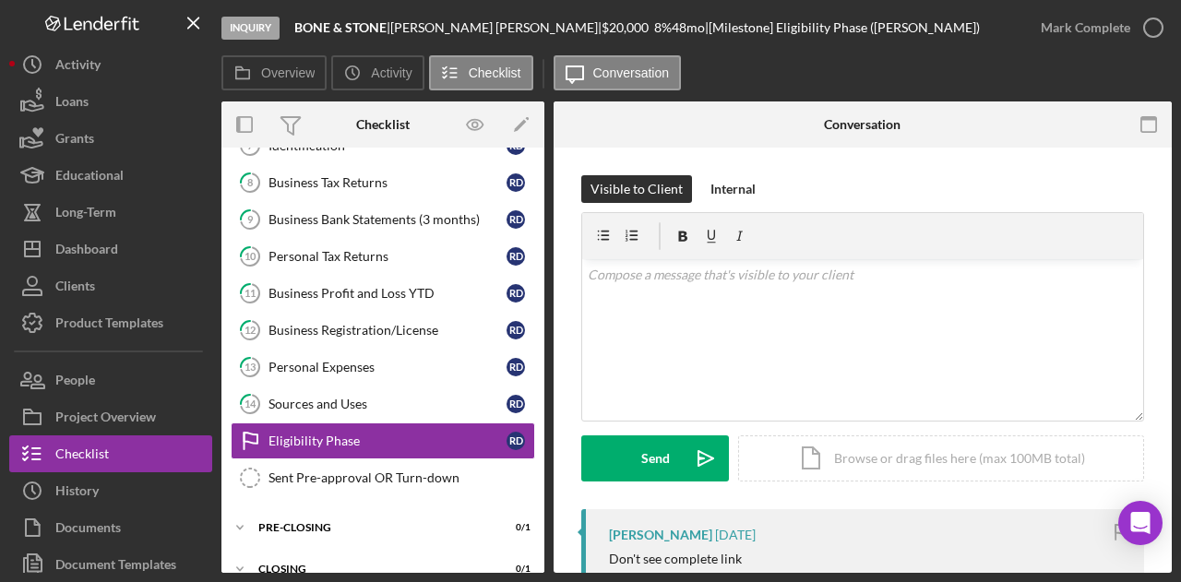
scroll to position [303, 0]
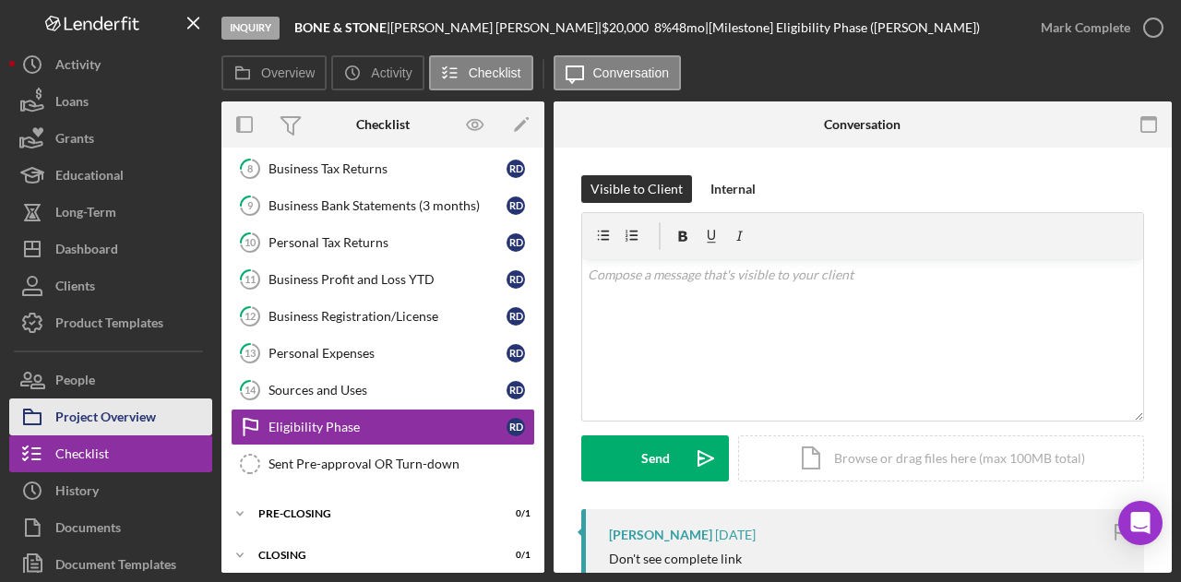
click at [100, 405] on div "Project Overview" at bounding box center [105, 420] width 101 height 42
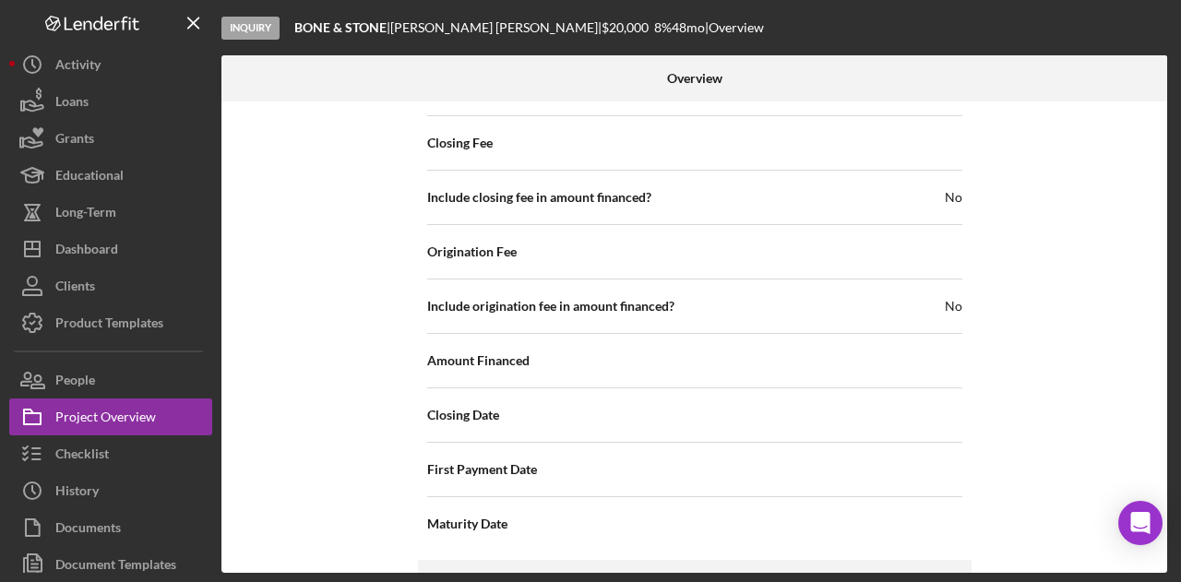
scroll to position [2127, 0]
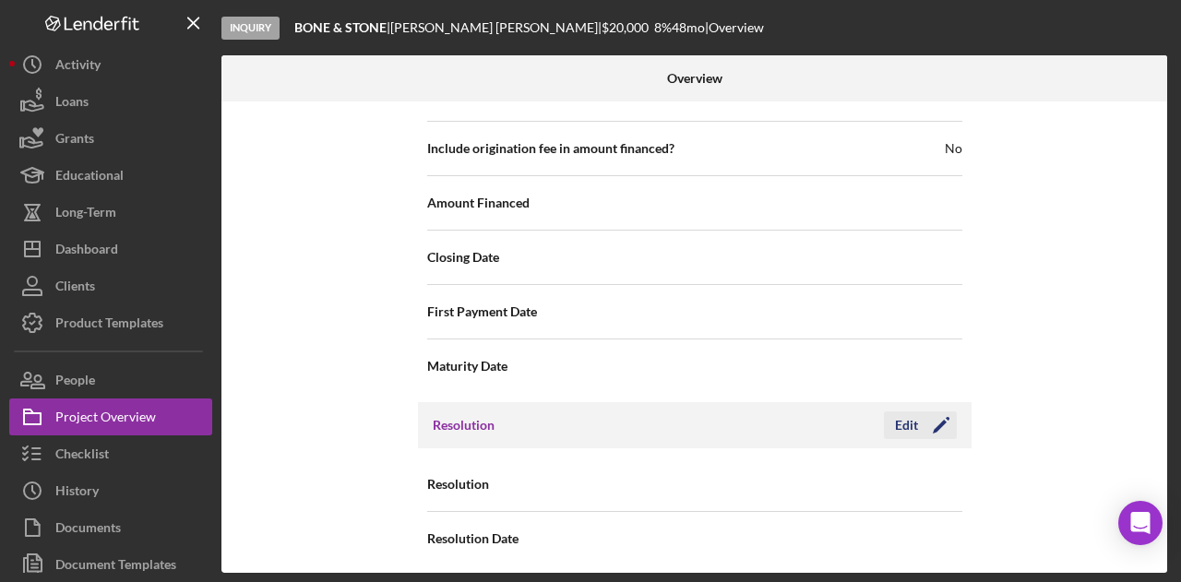
click at [921, 416] on icon "Icon/Edit" at bounding box center [941, 425] width 46 height 46
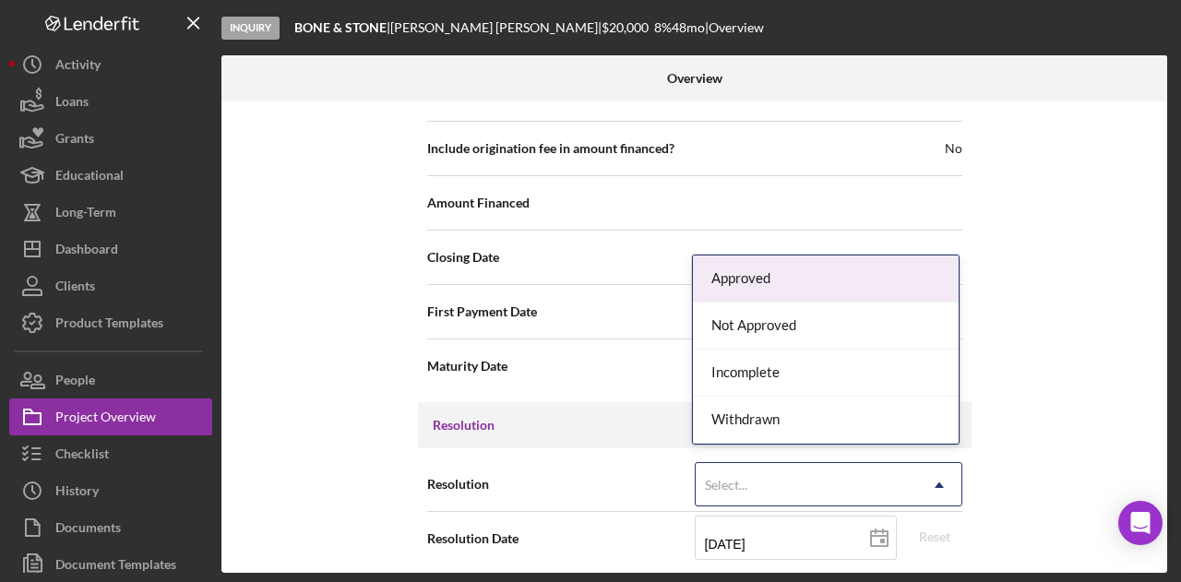
click at [829, 465] on div "Select..." at bounding box center [806, 485] width 221 height 42
click at [817, 420] on div "Withdrawn" at bounding box center [826, 420] width 266 height 47
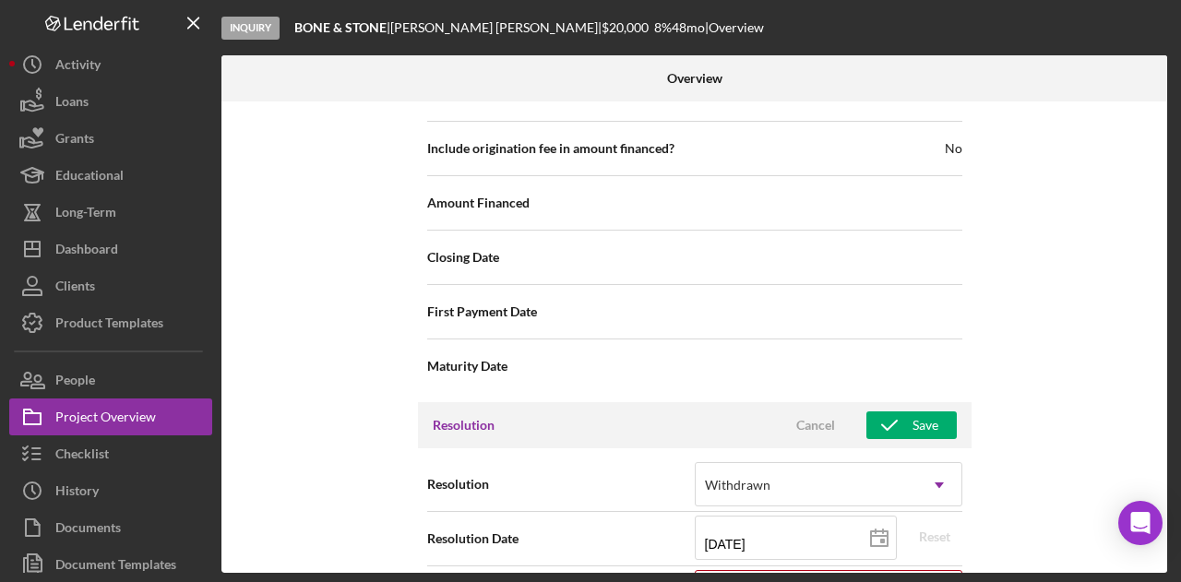
scroll to position [2244, 0]
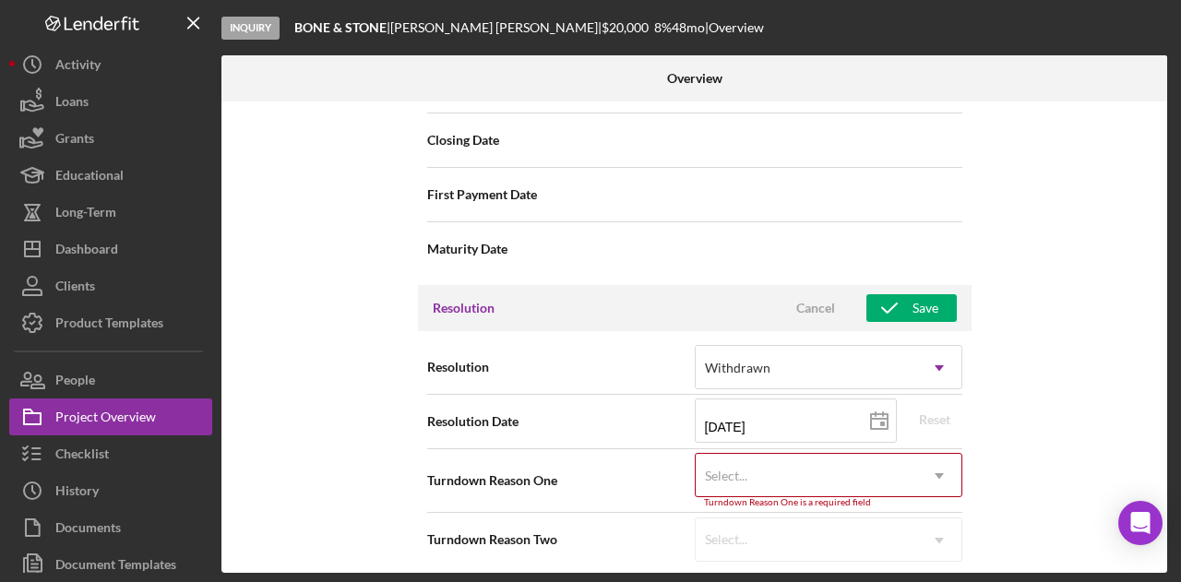
click at [801, 457] on div "Select..." at bounding box center [806, 476] width 221 height 42
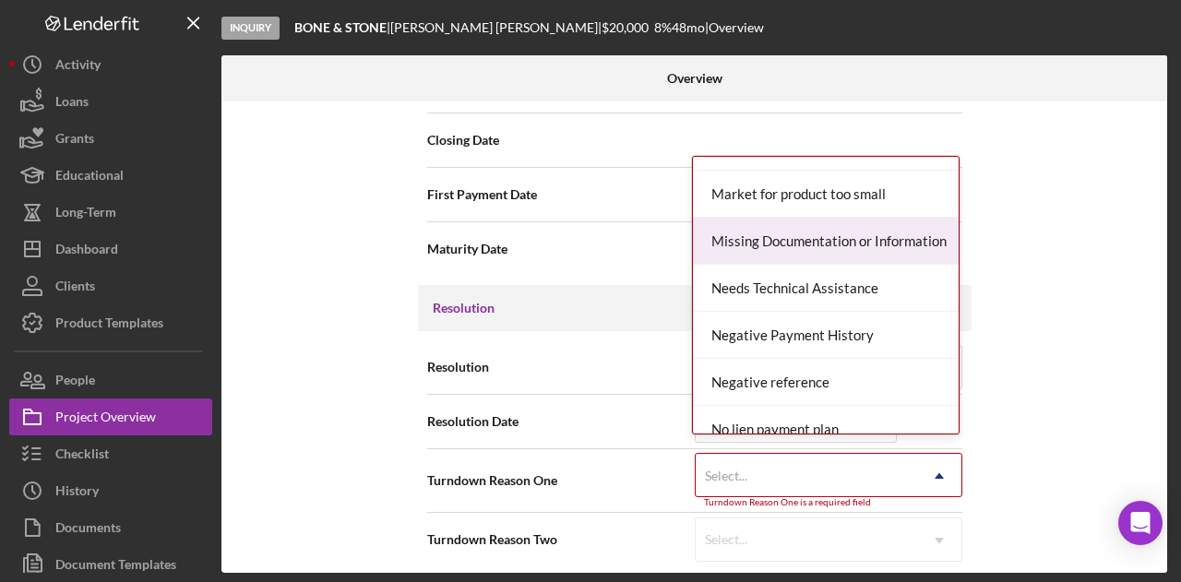
scroll to position [1022, 0]
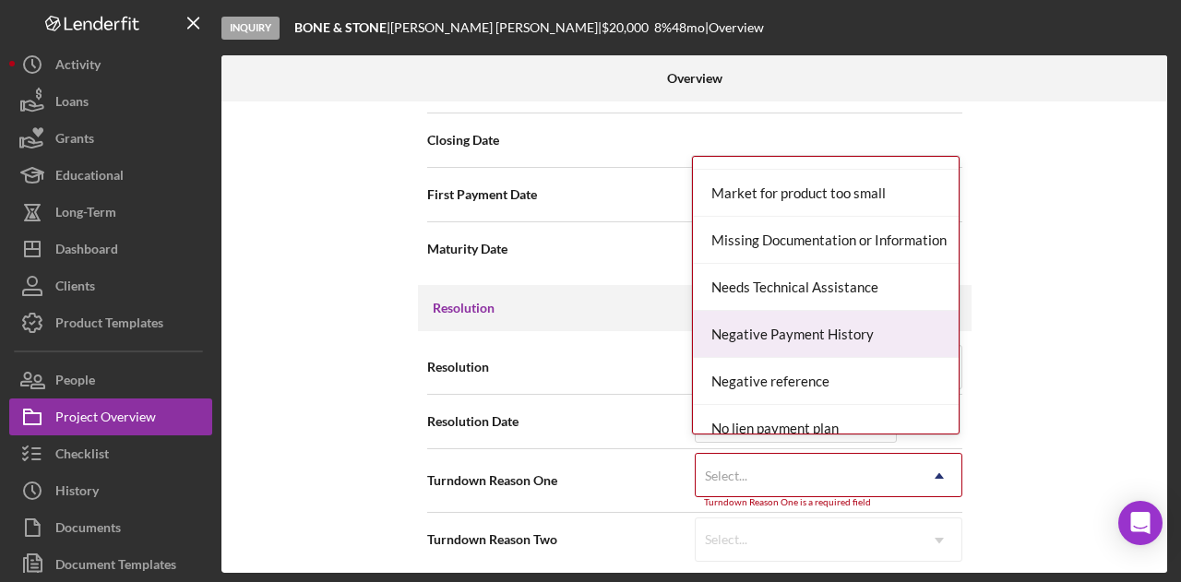
click at [810, 329] on div "Negative Payment History" at bounding box center [826, 334] width 266 height 47
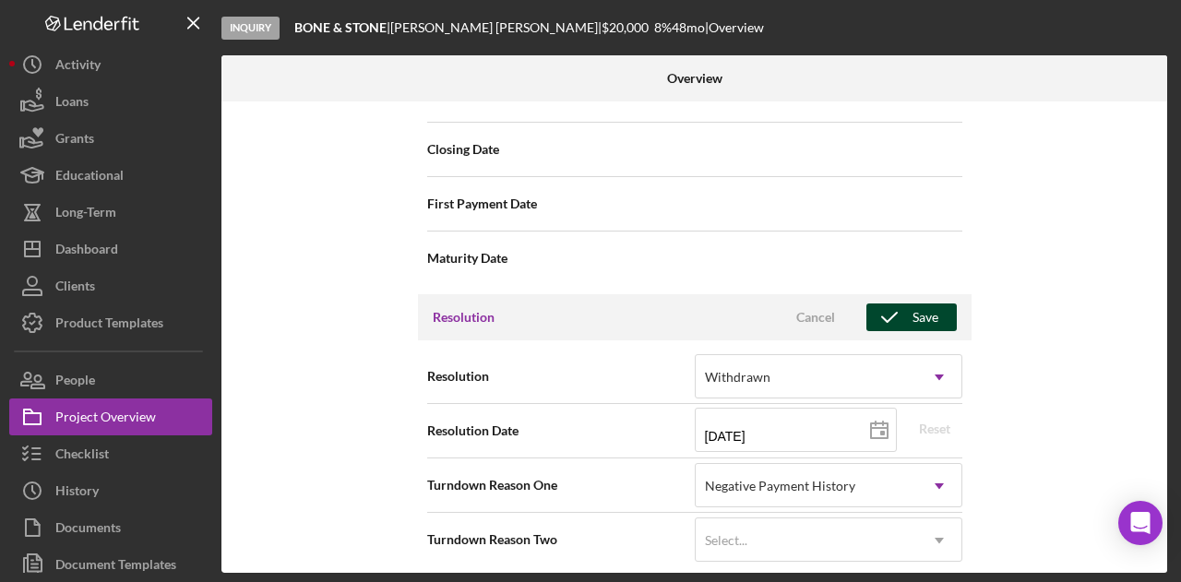
click at [898, 303] on icon "button" at bounding box center [889, 317] width 46 height 46
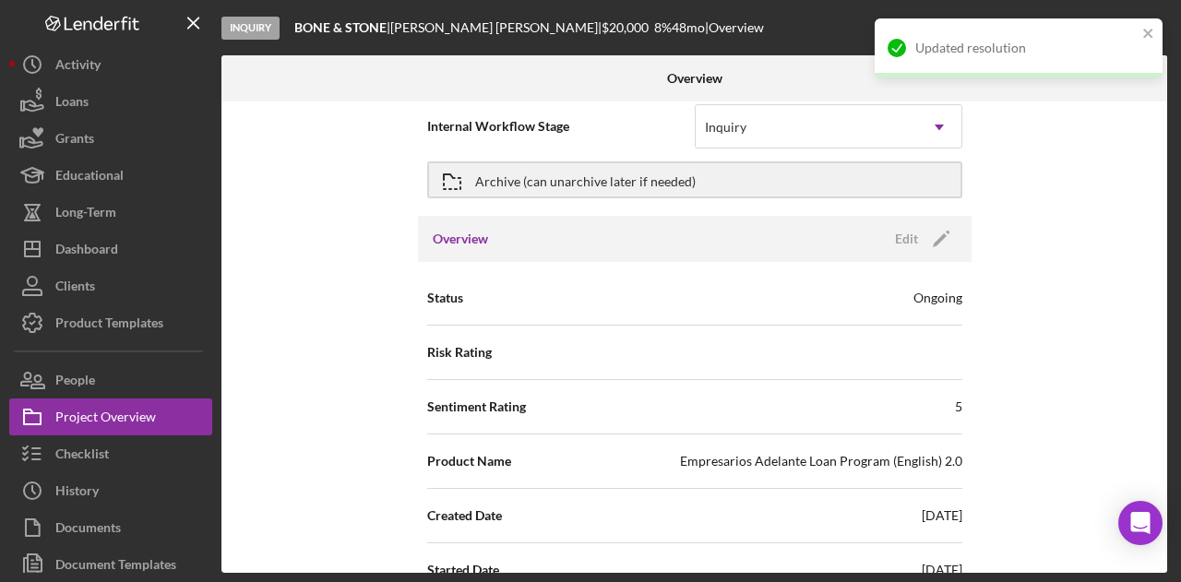
scroll to position [0, 0]
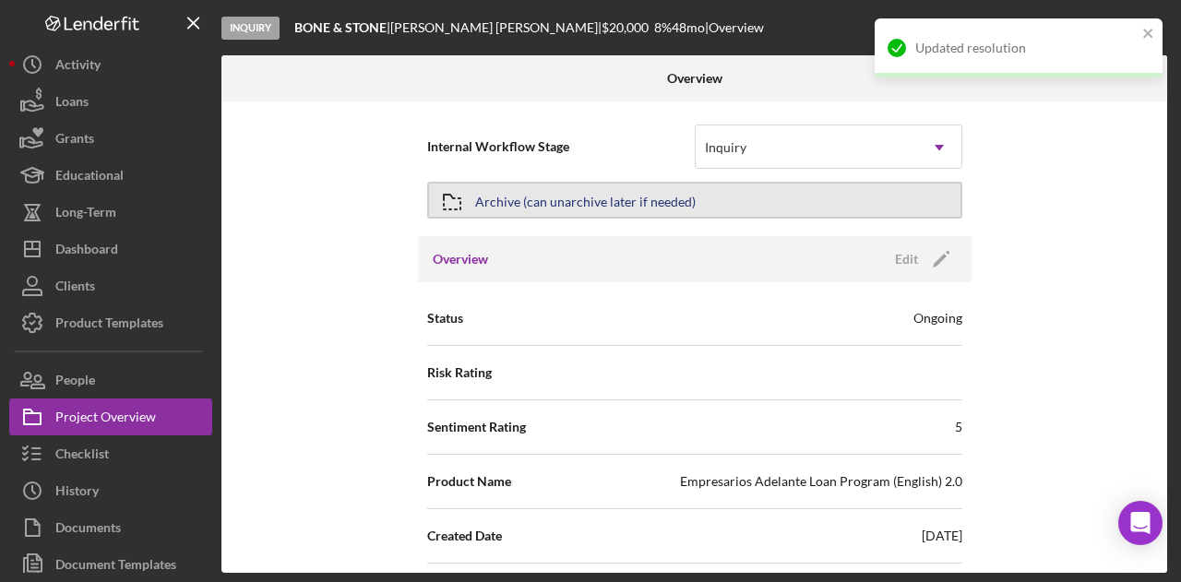
click at [514, 200] on div "Archive (can unarchive later if needed)" at bounding box center [585, 200] width 221 height 33
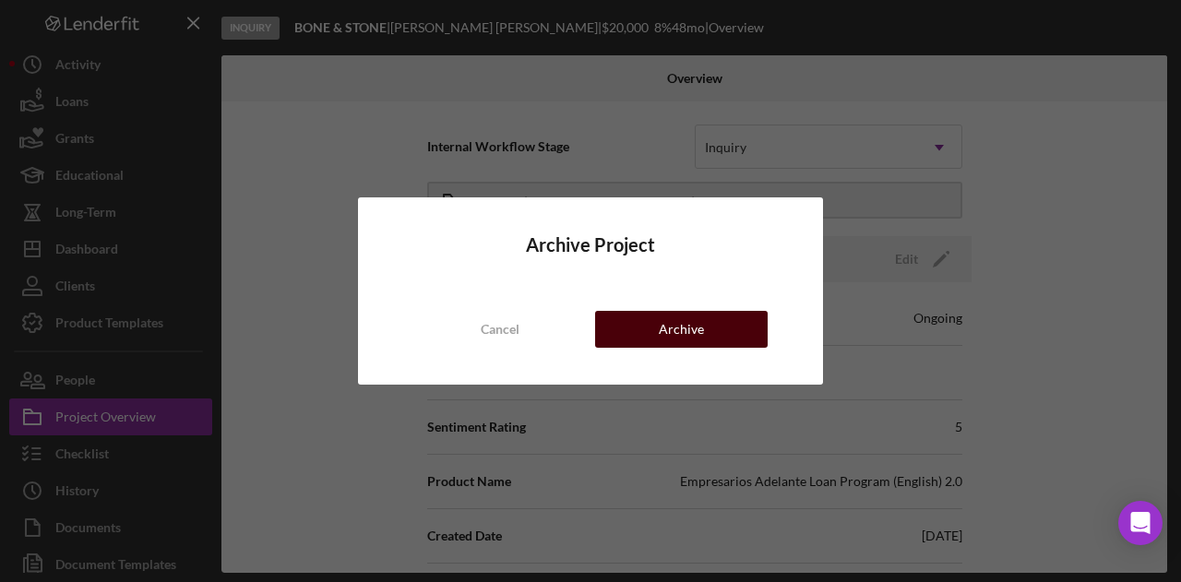
click at [637, 324] on button "Archive" at bounding box center [681, 329] width 173 height 37
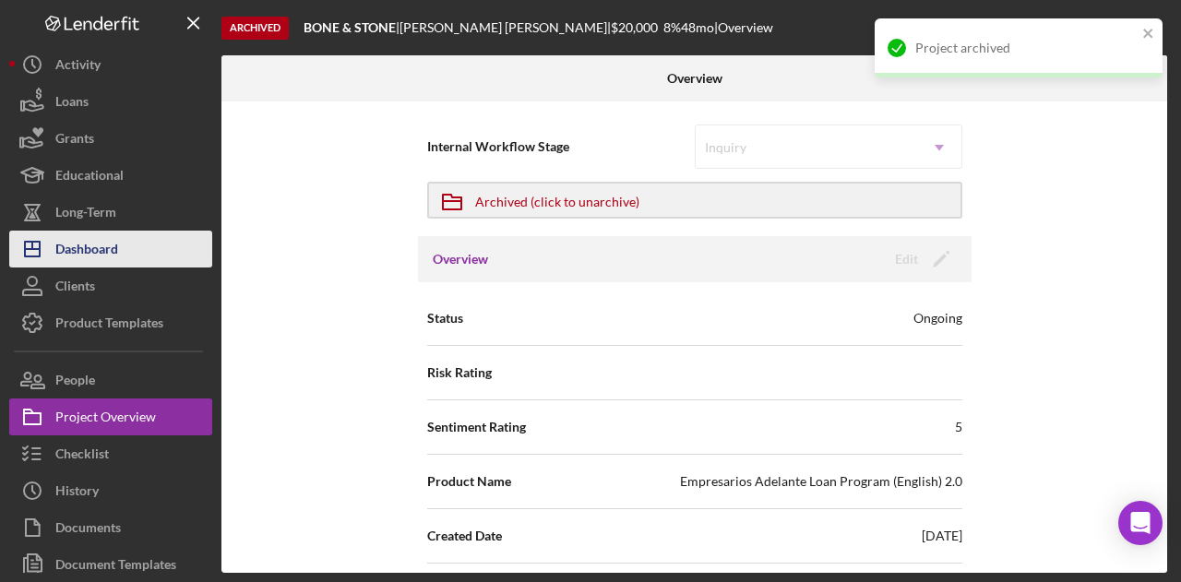
click at [162, 244] on button "Icon/Dashboard Dashboard" at bounding box center [110, 249] width 203 height 37
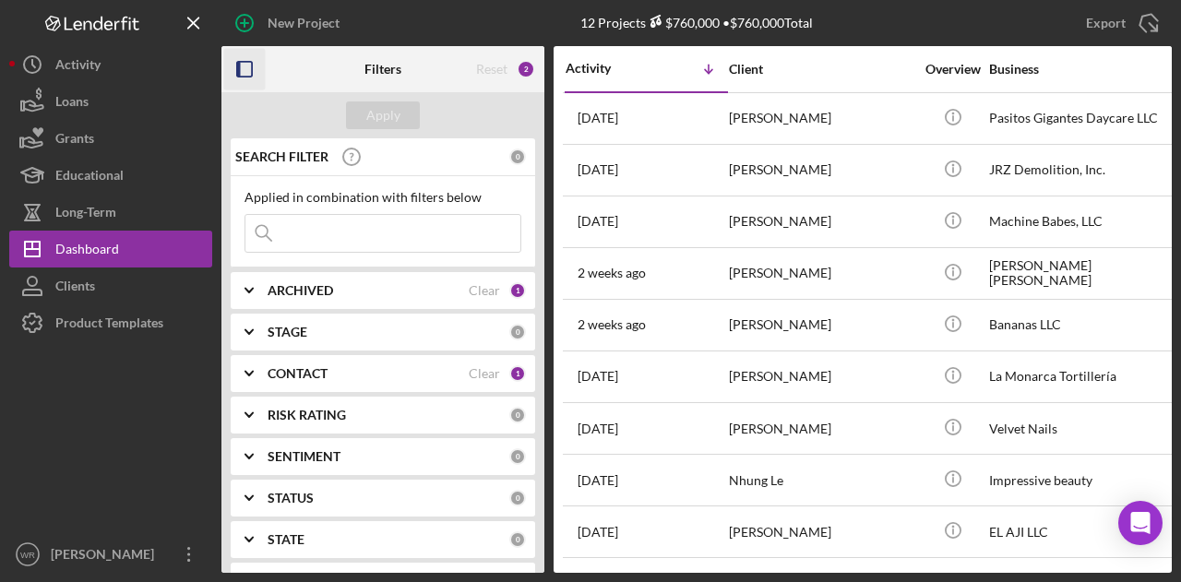
click at [248, 66] on icon "button" at bounding box center [245, 70] width 42 height 42
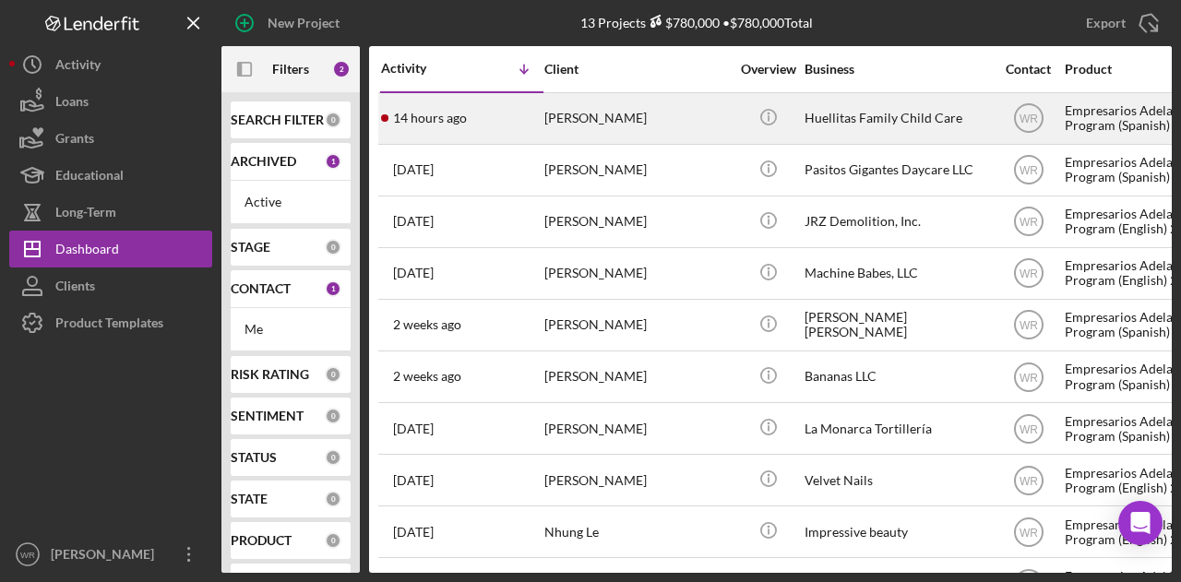
click at [558, 121] on div "Veronica Solis" at bounding box center [636, 118] width 185 height 49
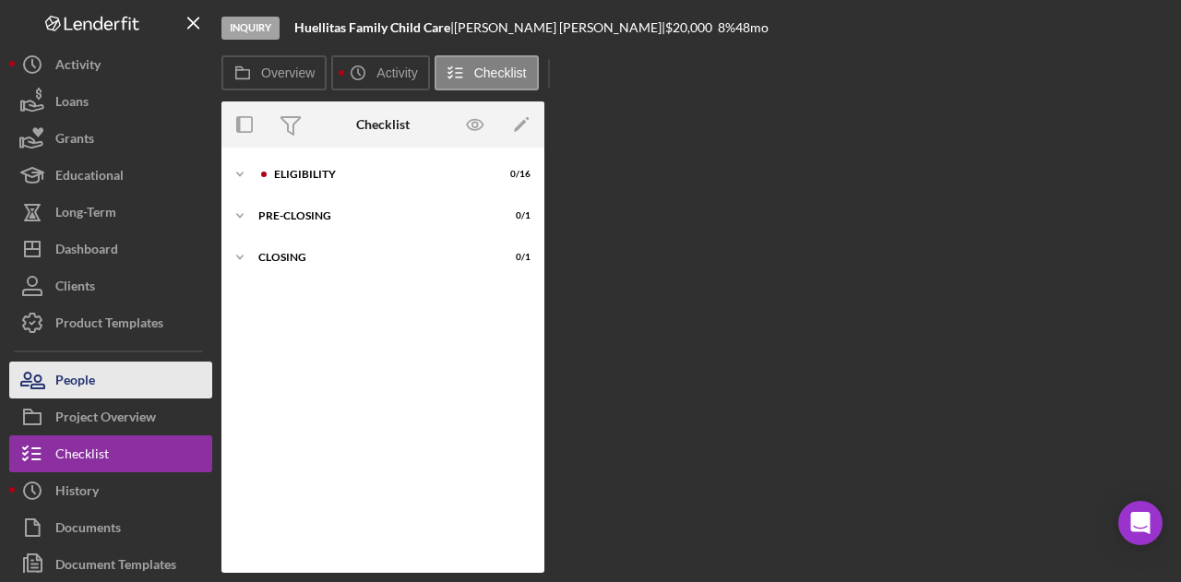
click at [135, 375] on button "People" at bounding box center [110, 380] width 203 height 37
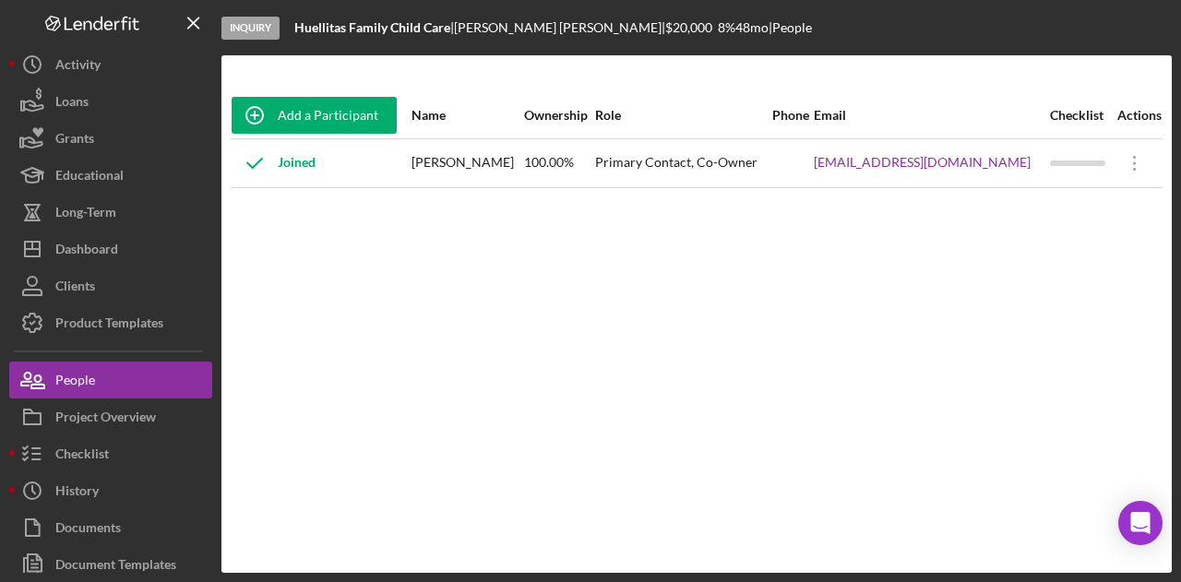
drag, startPoint x: 537, startPoint y: 160, endPoint x: 414, endPoint y: 169, distance: 123.1
click at [414, 169] on tr "Joined Veronica Solis 100.00% Primary Contact, Co-Owner vsveroka@gmail.com Icon…" at bounding box center [697, 162] width 932 height 49
click at [464, 163] on div "Veronica Solis" at bounding box center [467, 163] width 111 height 46
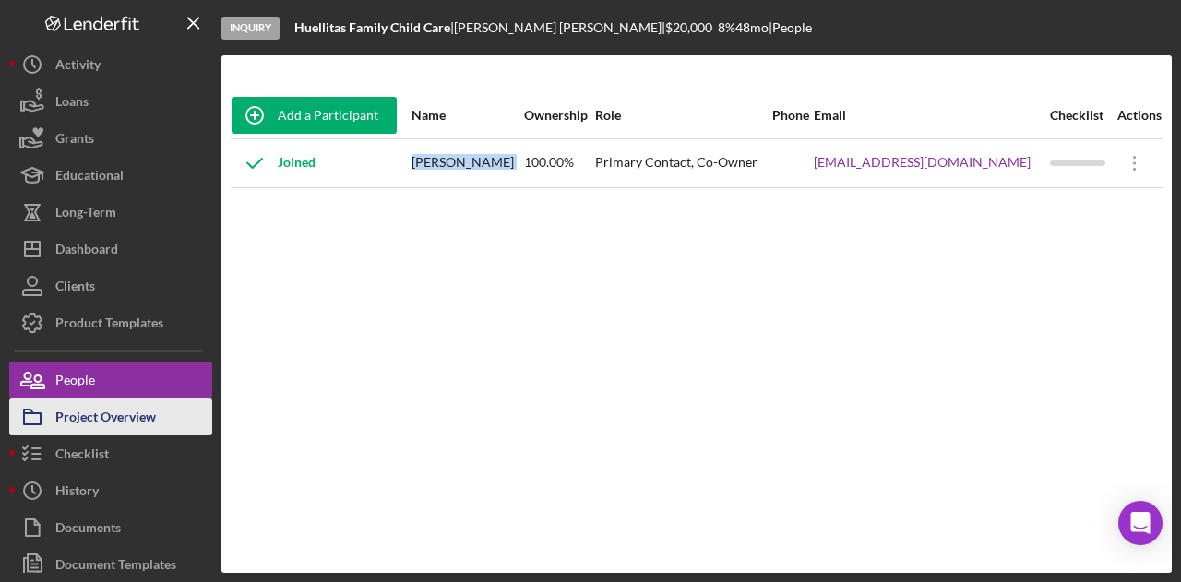
click at [154, 415] on div "Project Overview" at bounding box center [105, 420] width 101 height 42
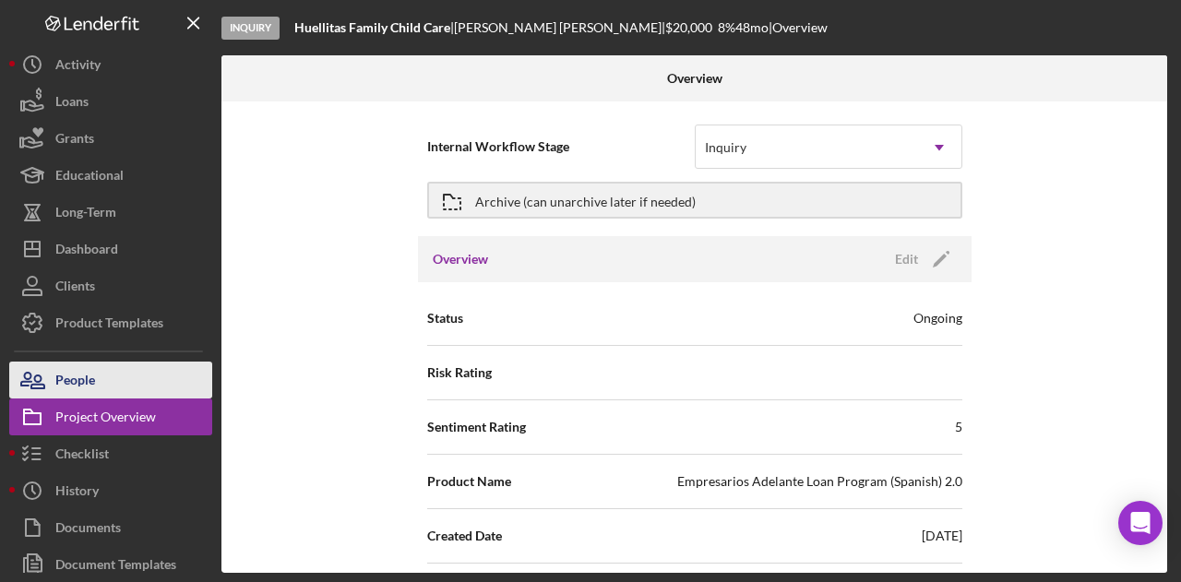
click at [175, 376] on button "People" at bounding box center [110, 380] width 203 height 37
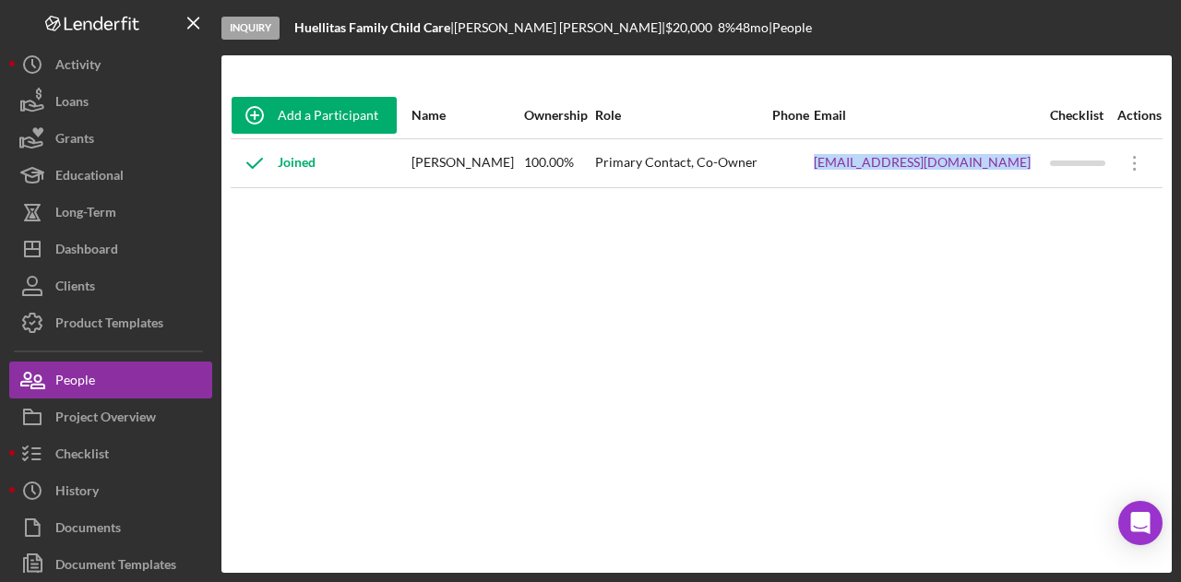
drag, startPoint x: 854, startPoint y: 172, endPoint x: 1049, endPoint y: 172, distance: 194.7
click at [1049, 172] on tr "Joined Veronica Solis 100.00% Primary Contact, Co-Owner vsveroka@gmail.com Icon…" at bounding box center [697, 162] width 932 height 49
copy tr "vsveroka@gmail.com"
click at [503, 411] on div "Add a Participant Name Ownership Role Phone Email Checklist Actions Joined Vero…" at bounding box center [696, 314] width 950 height 444
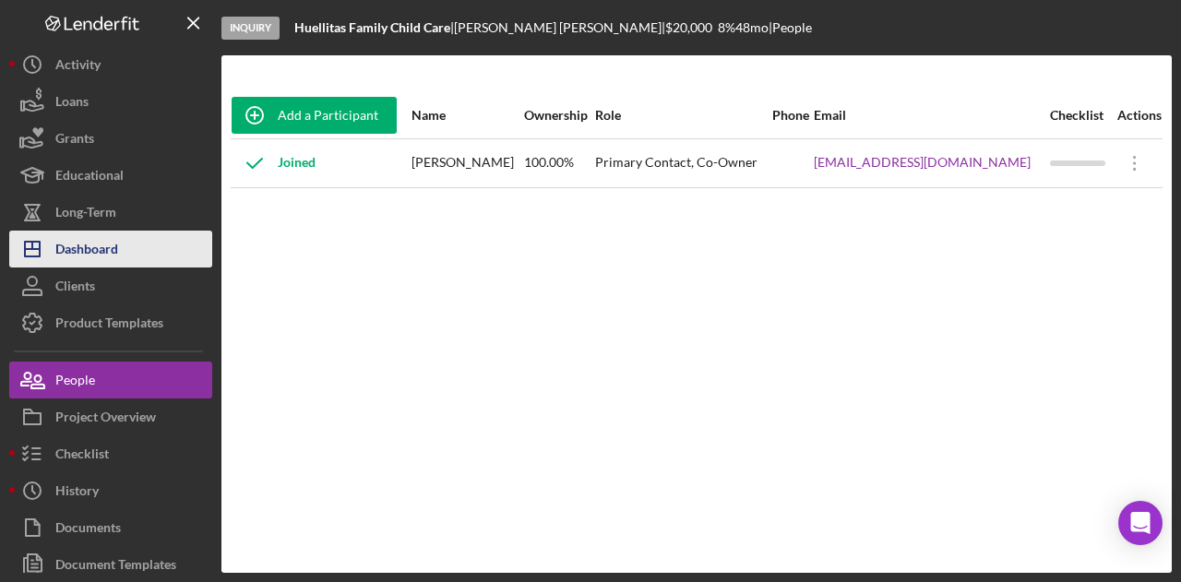
click at [94, 246] on div "Dashboard" at bounding box center [86, 252] width 63 height 42
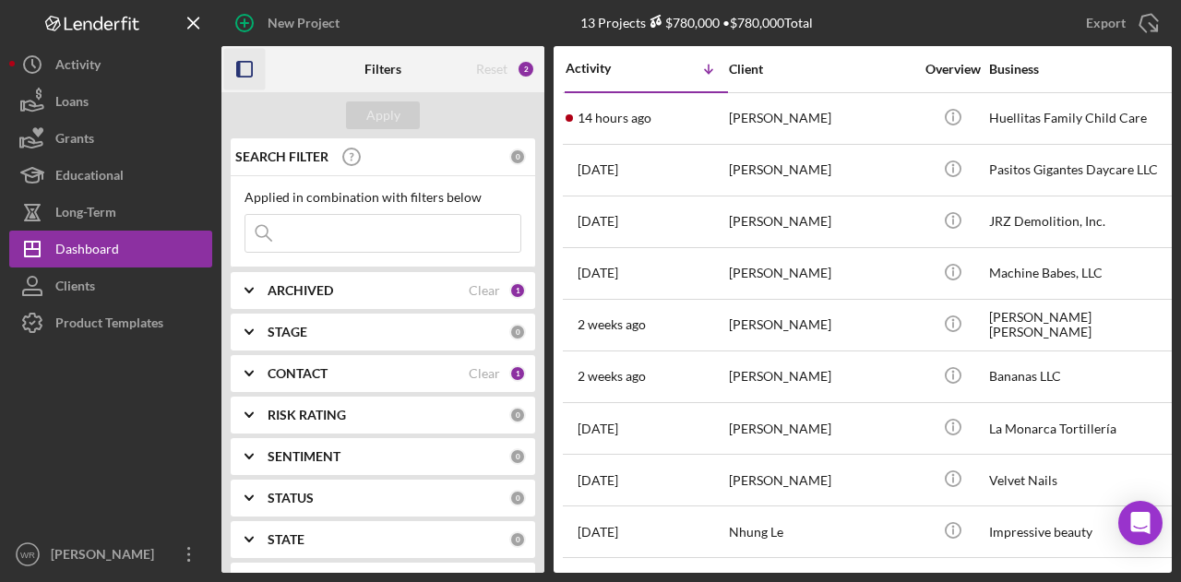
click at [238, 69] on rect "button" at bounding box center [239, 69] width 4 height 15
